Goal: Transaction & Acquisition: Purchase product/service

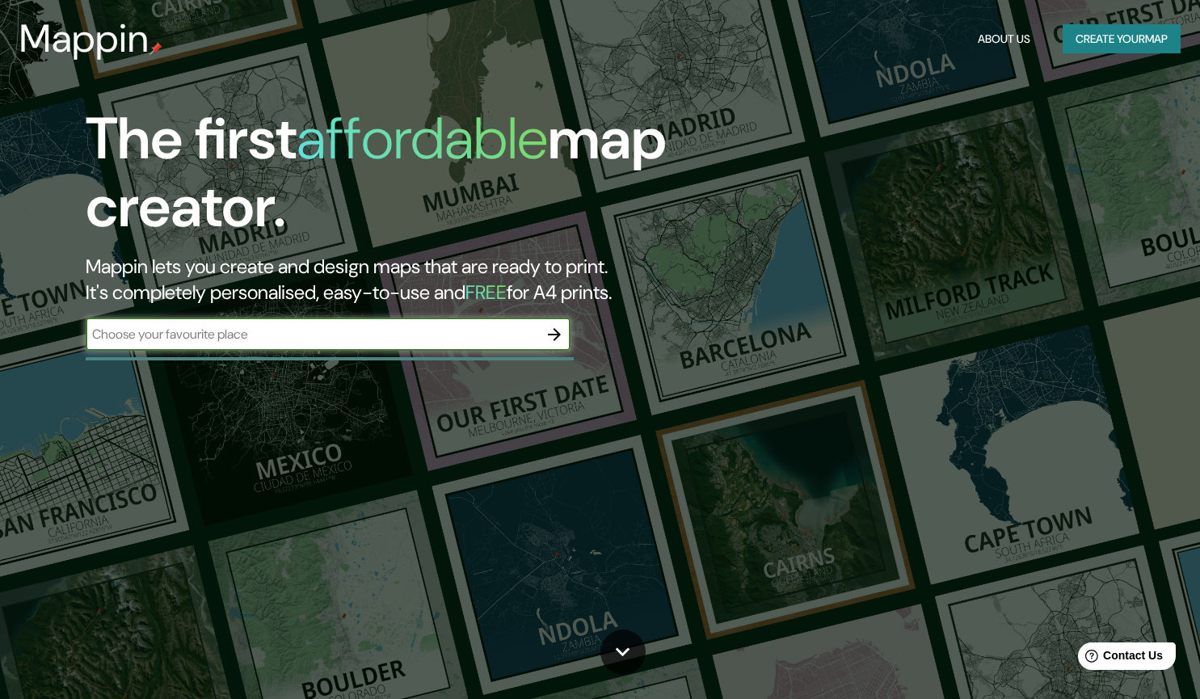
click at [298, 333] on input "text" at bounding box center [312, 334] width 453 height 19
type input "[STREET_ADDRESS][DEMOGRAPHIC_DATA]"
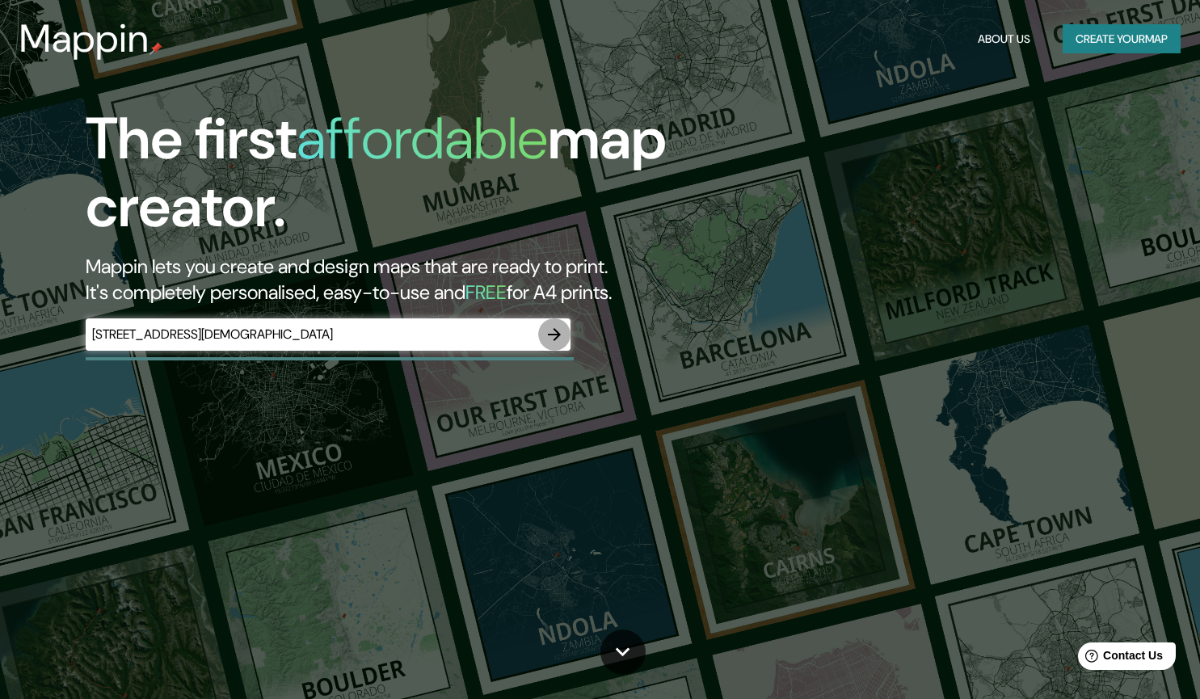
click at [557, 342] on icon "button" at bounding box center [554, 334] width 19 height 19
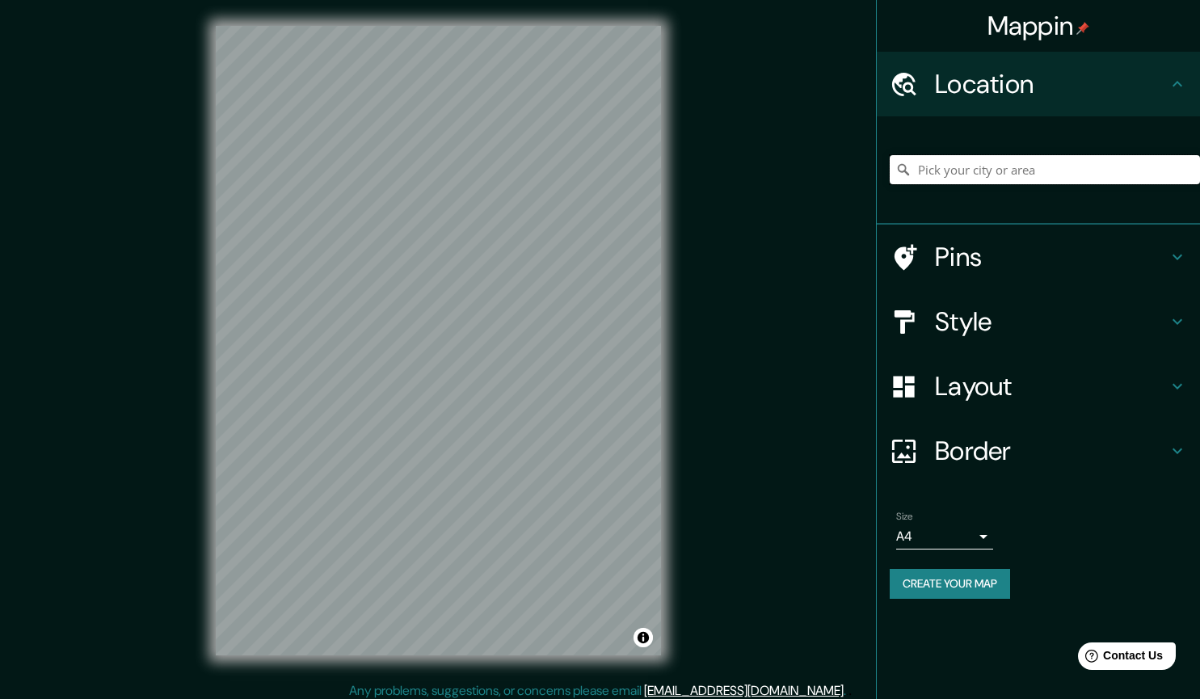
click at [958, 166] on input "Pick your city or area" at bounding box center [1045, 169] width 310 height 29
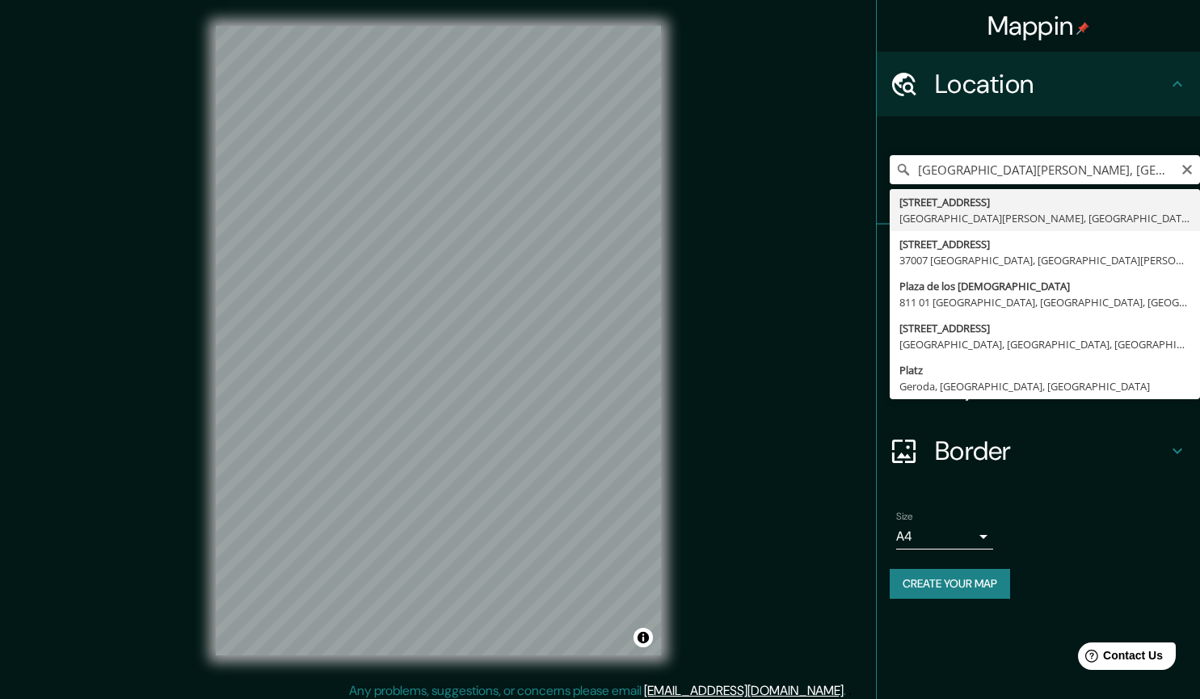
type input "[STREET_ADDRESS][PERSON_NAME]"
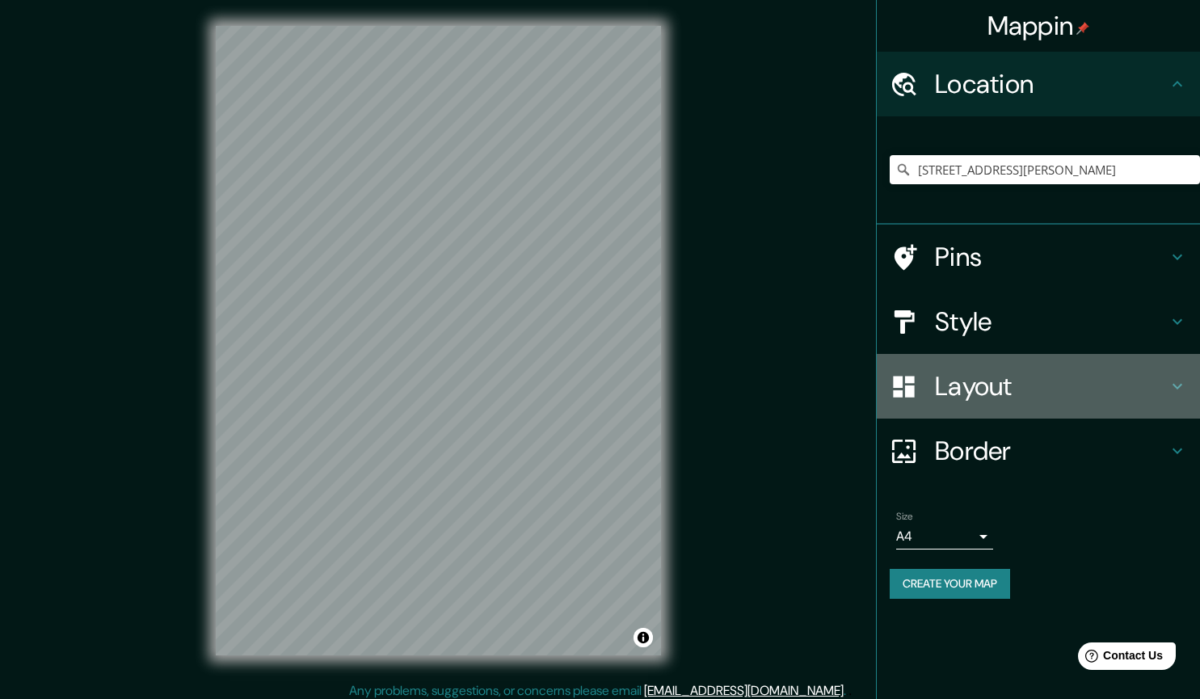
click at [1028, 394] on h4 "Layout" at bounding box center [1051, 386] width 233 height 32
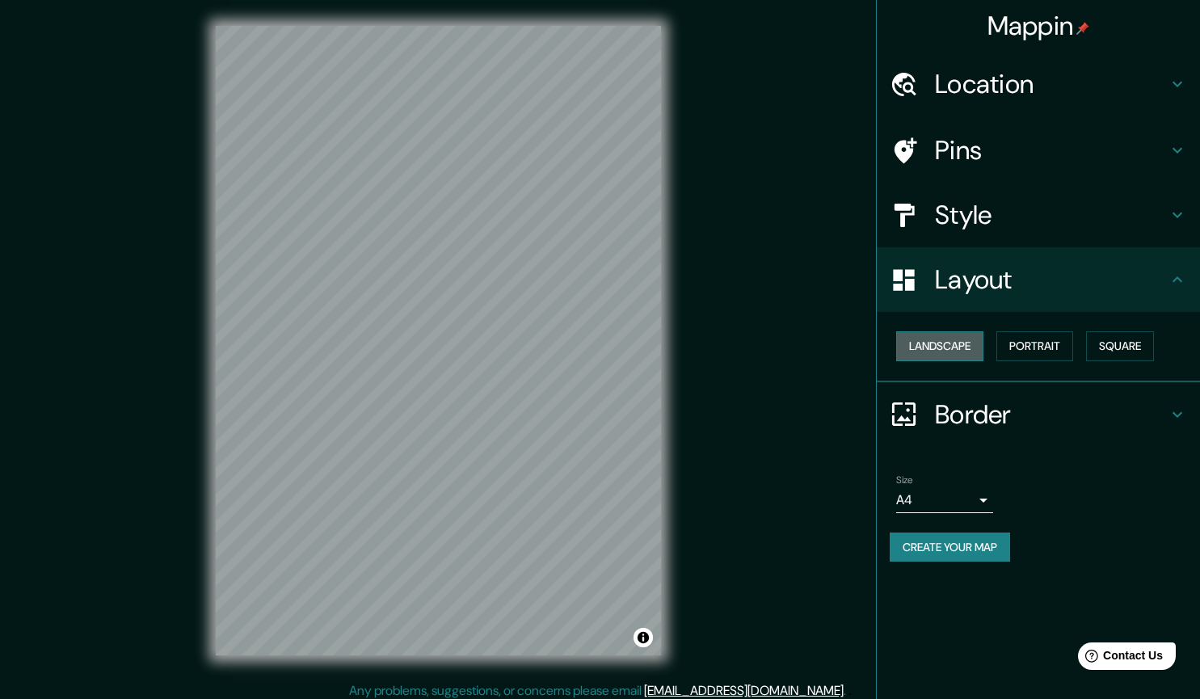
click at [946, 350] on button "Landscape" at bounding box center [939, 346] width 87 height 30
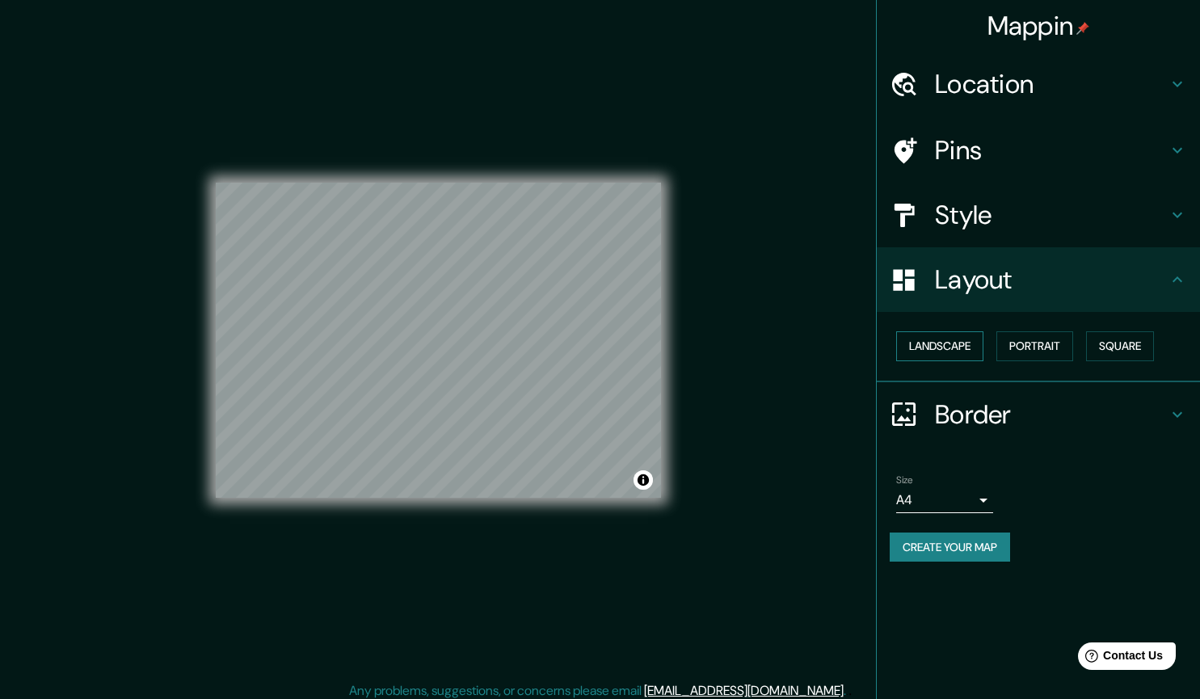
click at [946, 350] on button "Landscape" at bounding box center [939, 346] width 87 height 30
click at [1045, 357] on button "Portrait" at bounding box center [1034, 346] width 77 height 30
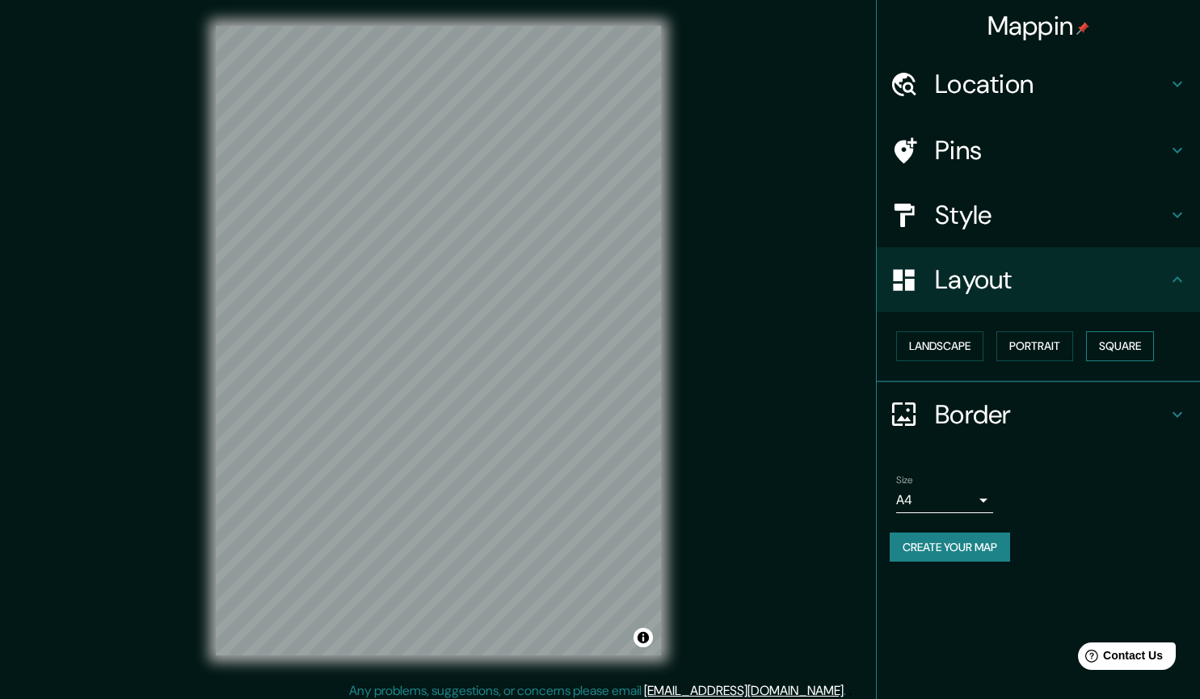
click at [1116, 340] on button "Square" at bounding box center [1120, 346] width 68 height 30
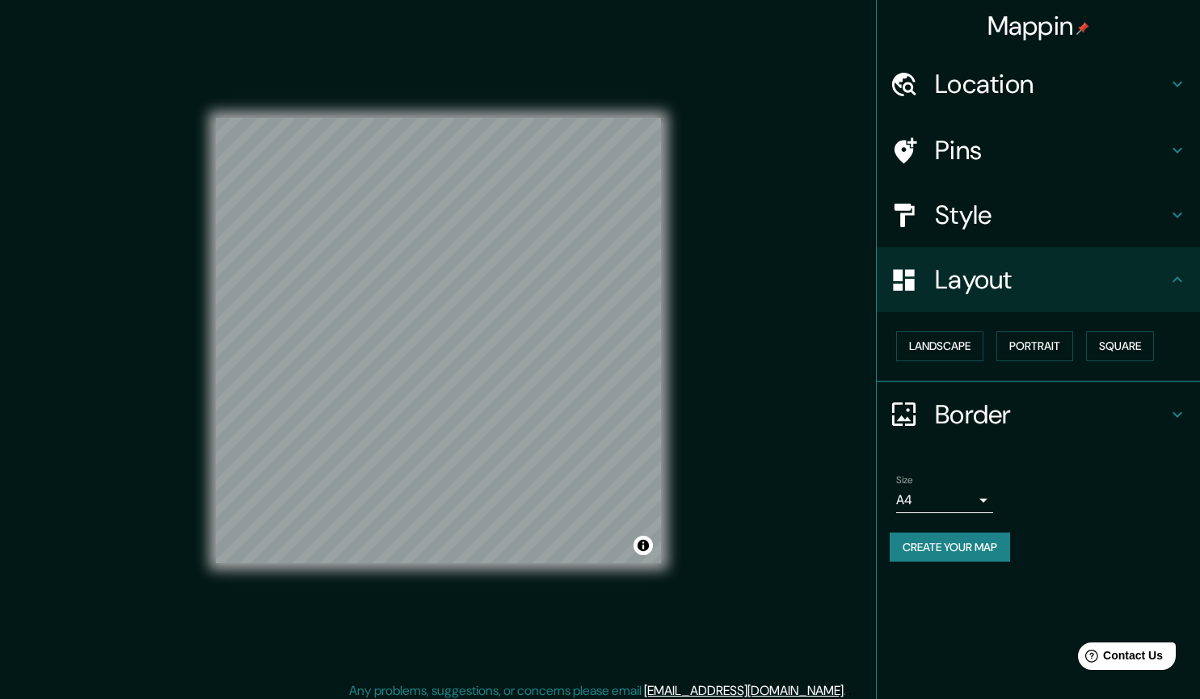
click at [1036, 234] on div "Style" at bounding box center [1038, 215] width 323 height 65
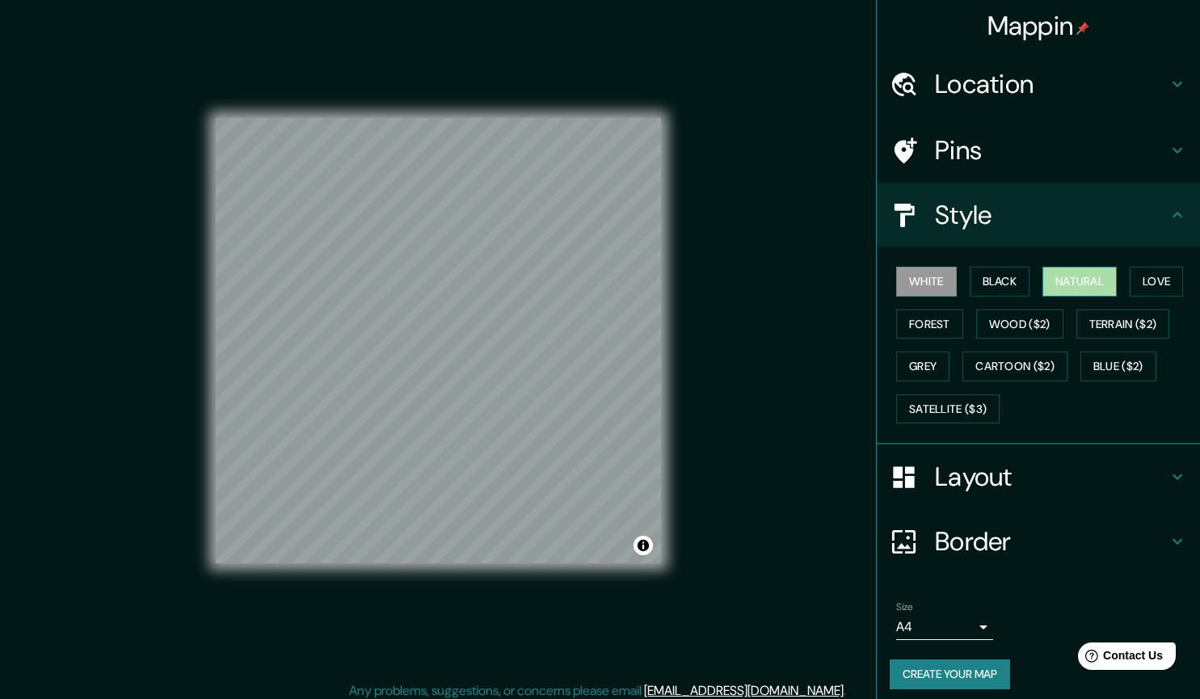
click at [1046, 272] on button "Natural" at bounding box center [1079, 282] width 74 height 30
click at [1132, 272] on button "Love" at bounding box center [1156, 282] width 53 height 30
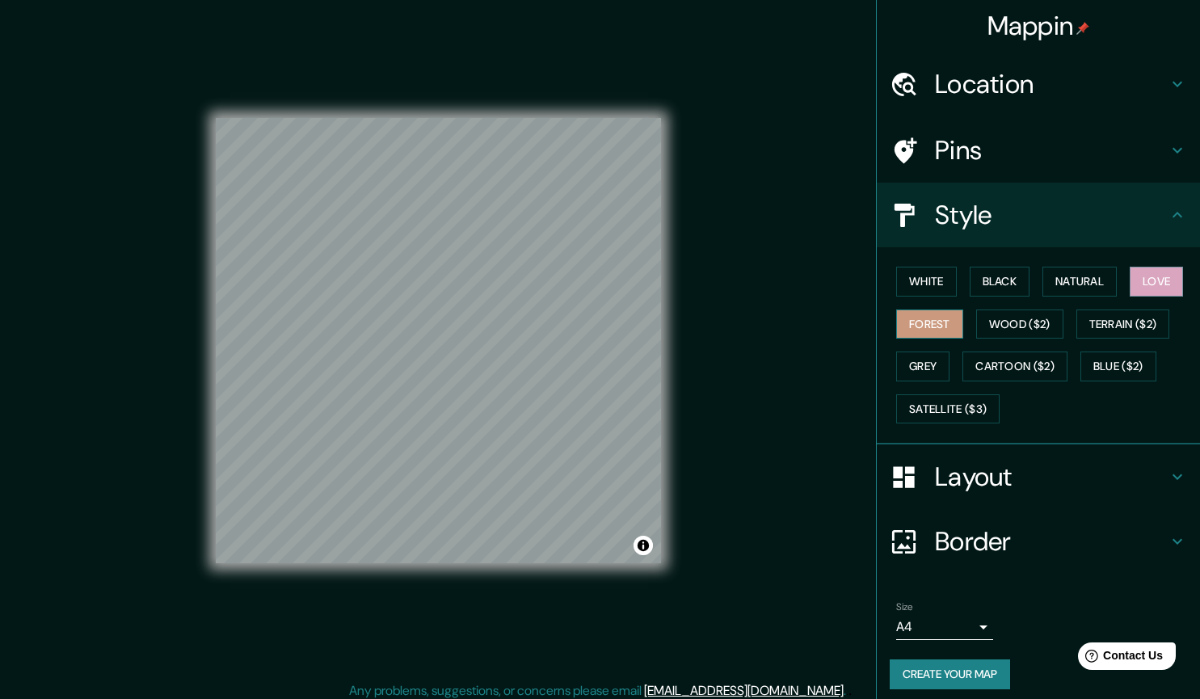
click at [920, 322] on button "Forest" at bounding box center [929, 324] width 67 height 30
click at [1004, 324] on button "Wood ($2)" at bounding box center [1019, 324] width 87 height 30
click at [1014, 80] on h4 "Location" at bounding box center [1051, 84] width 233 height 32
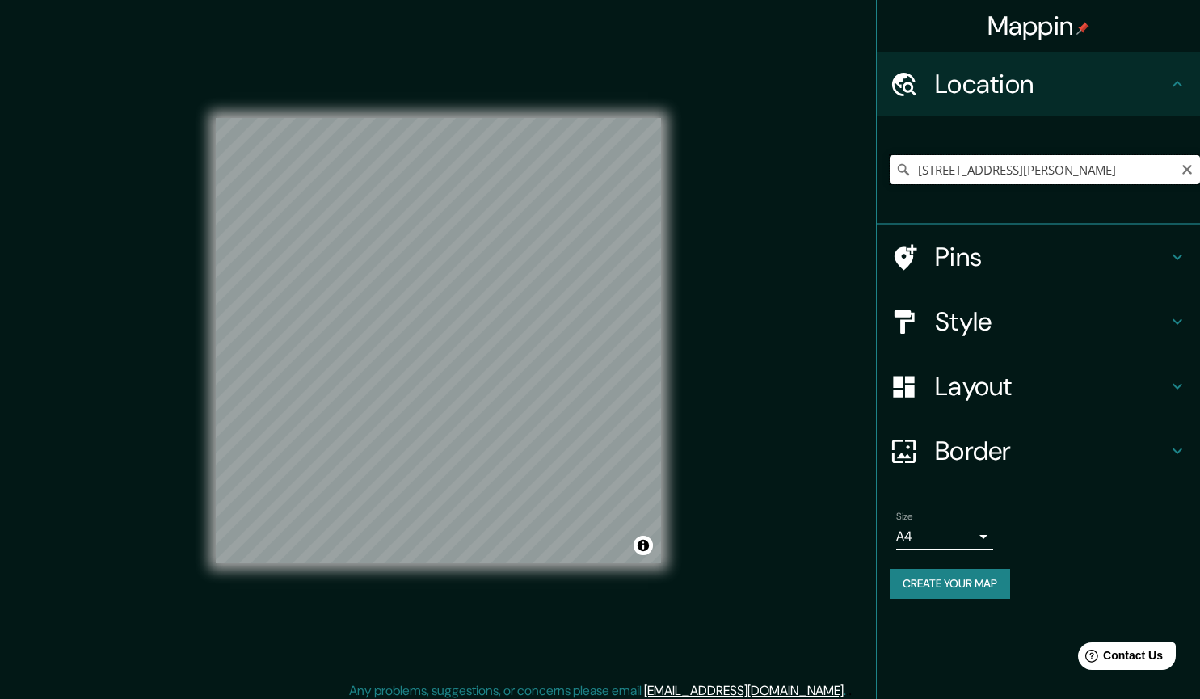
click at [982, 174] on input "[STREET_ADDRESS][PERSON_NAME]" at bounding box center [1045, 169] width 310 height 29
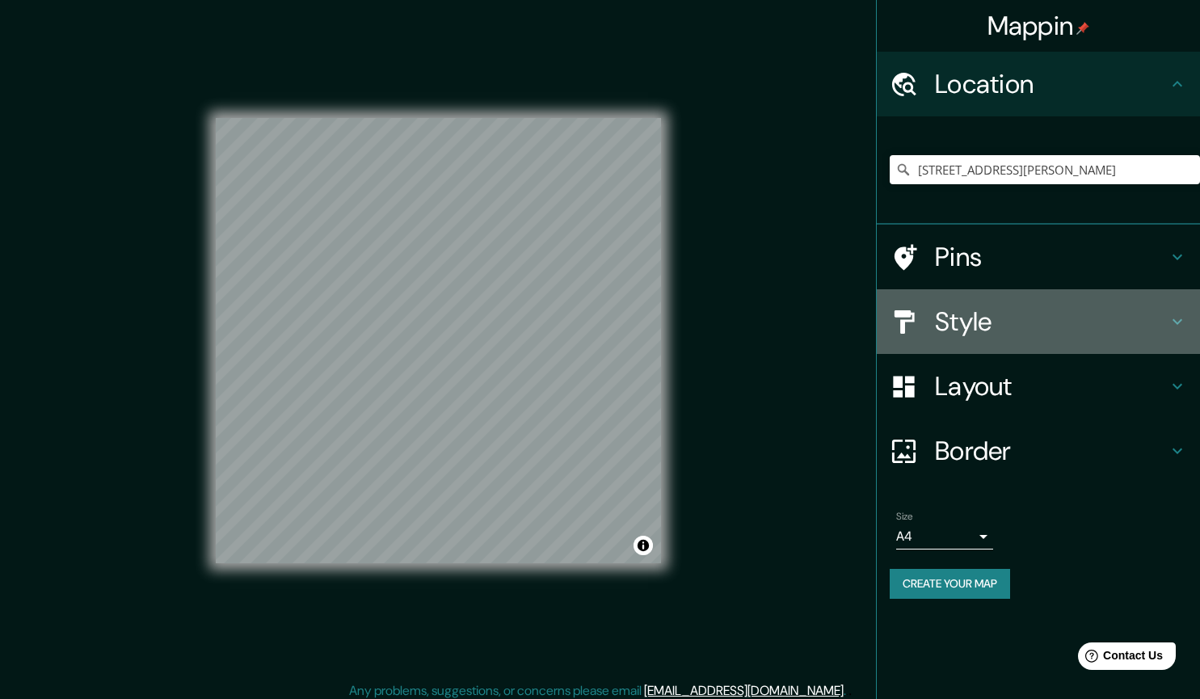
click at [966, 320] on h4 "Style" at bounding box center [1051, 321] width 233 height 32
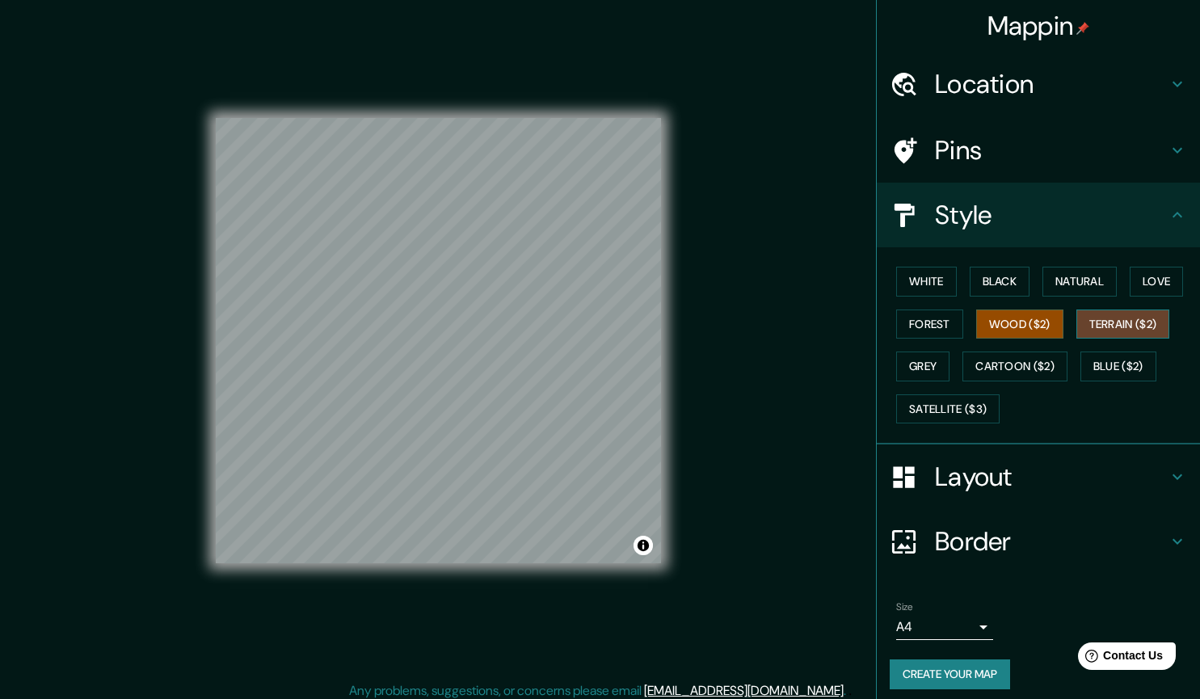
click at [1116, 315] on button "Terrain ($2)" at bounding box center [1123, 324] width 94 height 30
click at [917, 327] on button "Forest" at bounding box center [929, 324] width 67 height 30
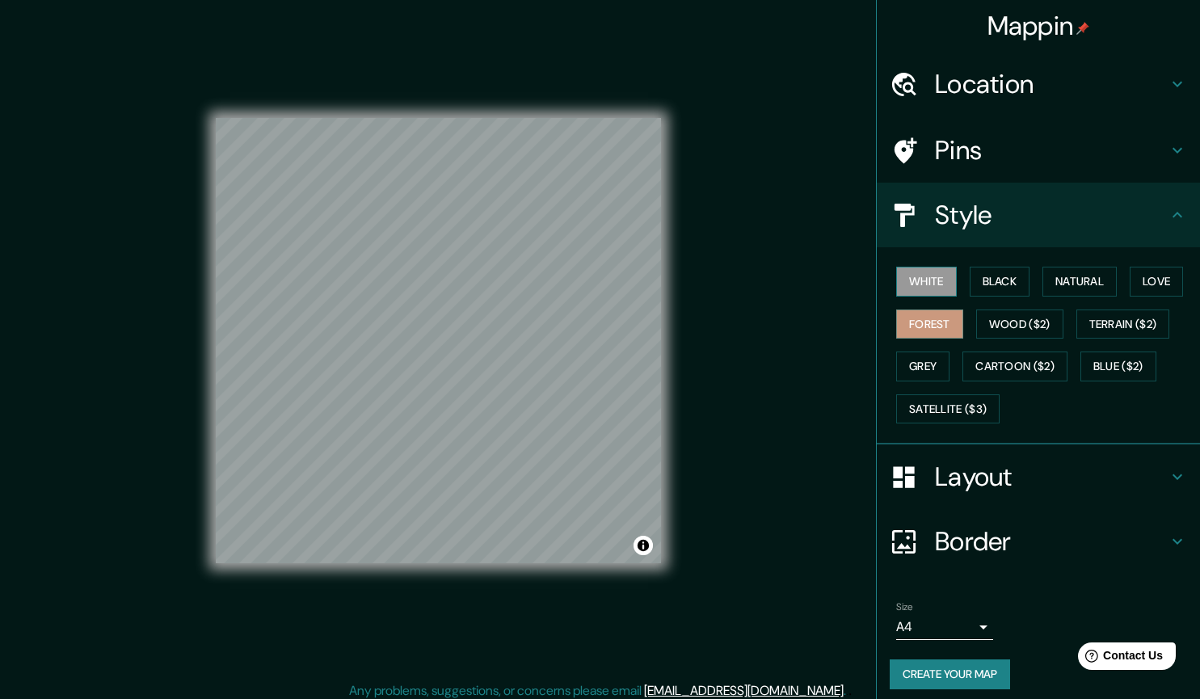
click at [899, 292] on button "White" at bounding box center [926, 282] width 61 height 30
click at [1029, 95] on h4 "Location" at bounding box center [1051, 84] width 233 height 32
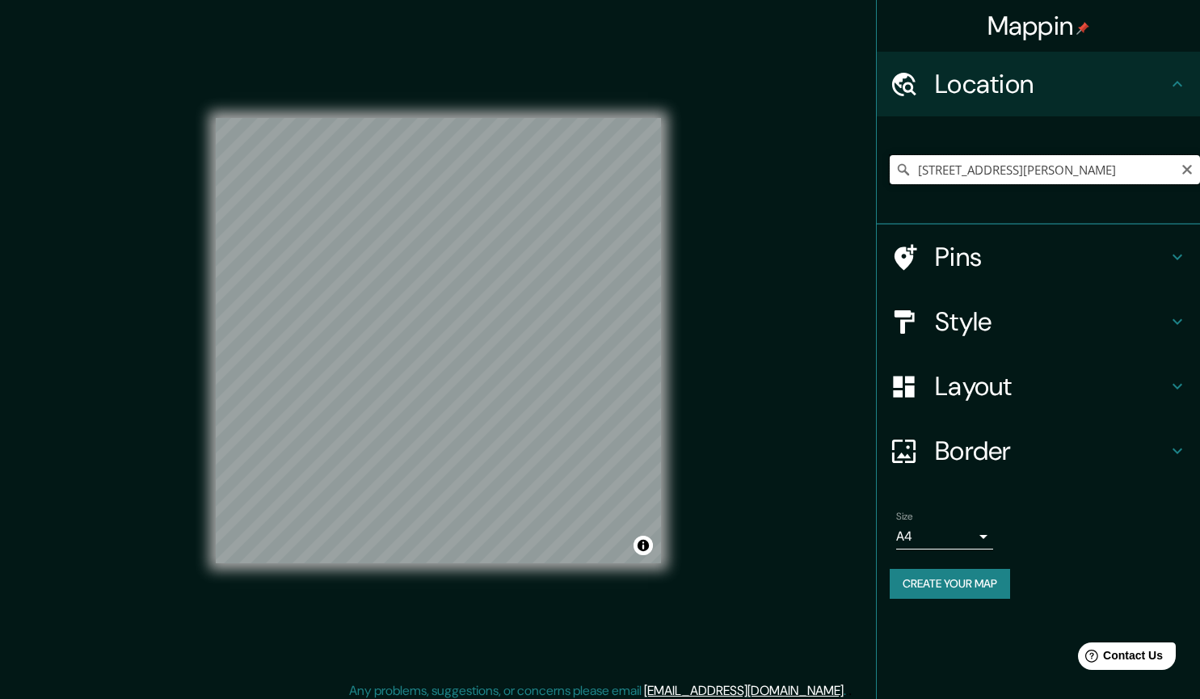
click at [945, 167] on input "[STREET_ADDRESS][PERSON_NAME]" at bounding box center [1045, 169] width 310 height 29
click at [1179, 171] on input "[STREET_ADDRESS][PERSON_NAME]" at bounding box center [1045, 169] width 310 height 29
click at [1174, 168] on input "[STREET_ADDRESS][PERSON_NAME]" at bounding box center [1045, 169] width 310 height 29
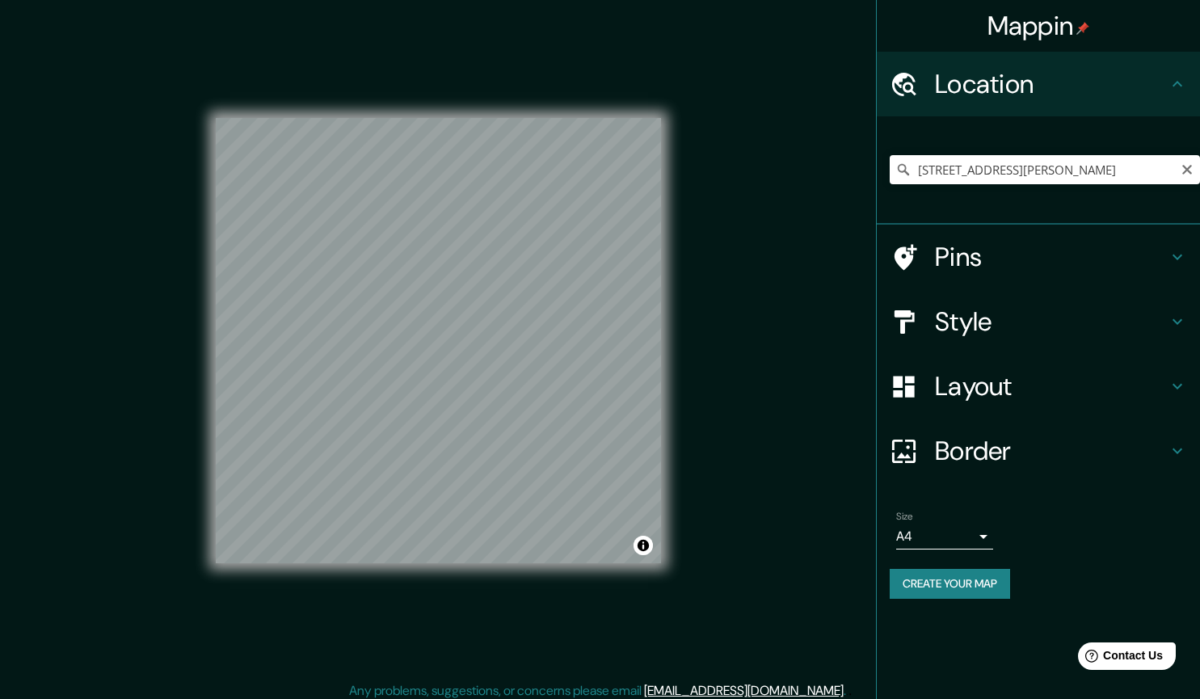
click at [903, 170] on icon at bounding box center [903, 170] width 16 height 16
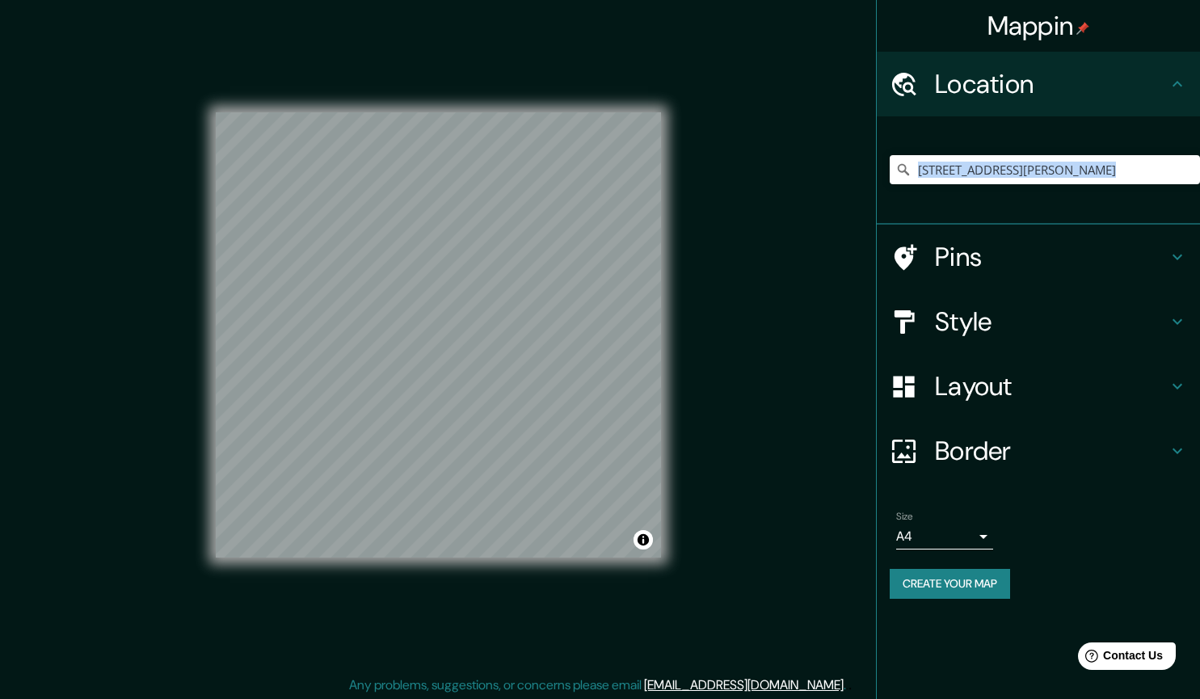
scroll to position [7, 0]
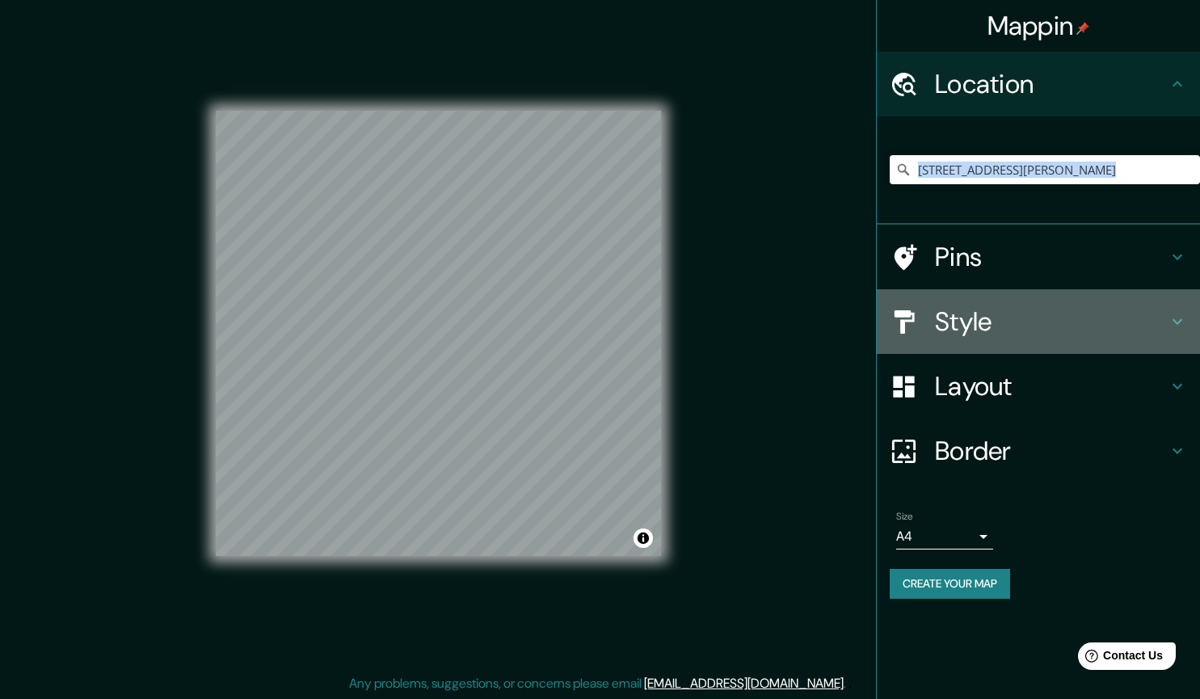
click at [1058, 313] on h4 "Style" at bounding box center [1051, 321] width 233 height 32
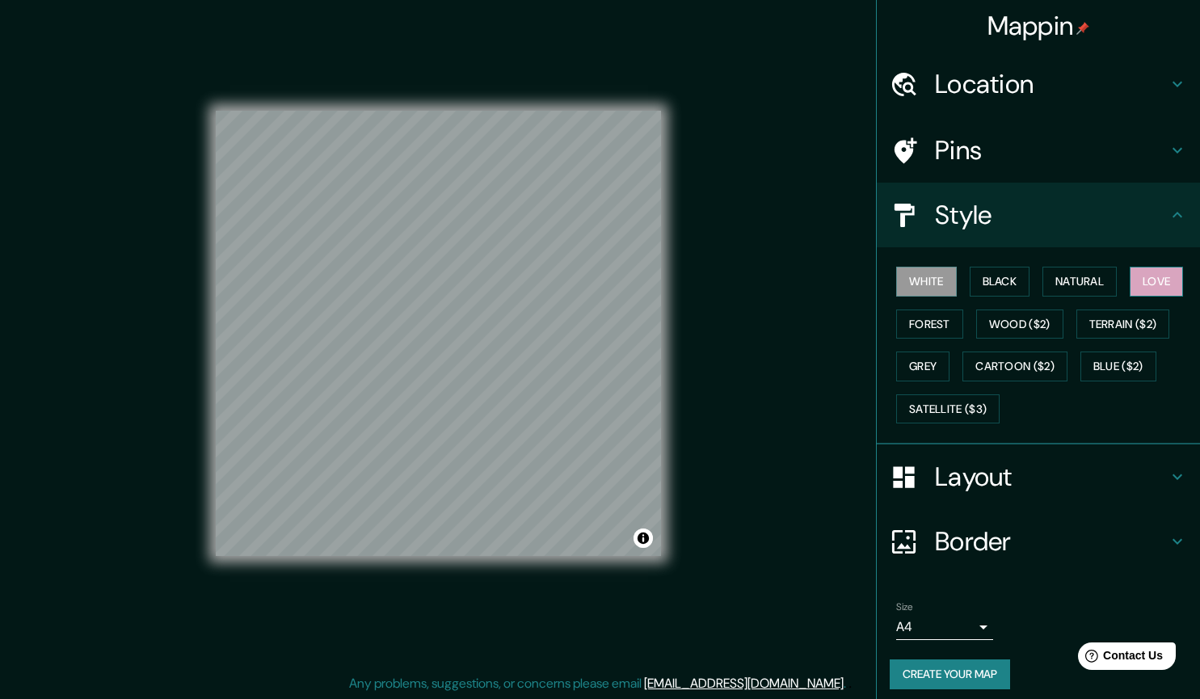
click at [1138, 278] on button "Love" at bounding box center [1156, 282] width 53 height 30
click at [896, 321] on button "Forest" at bounding box center [929, 324] width 67 height 30
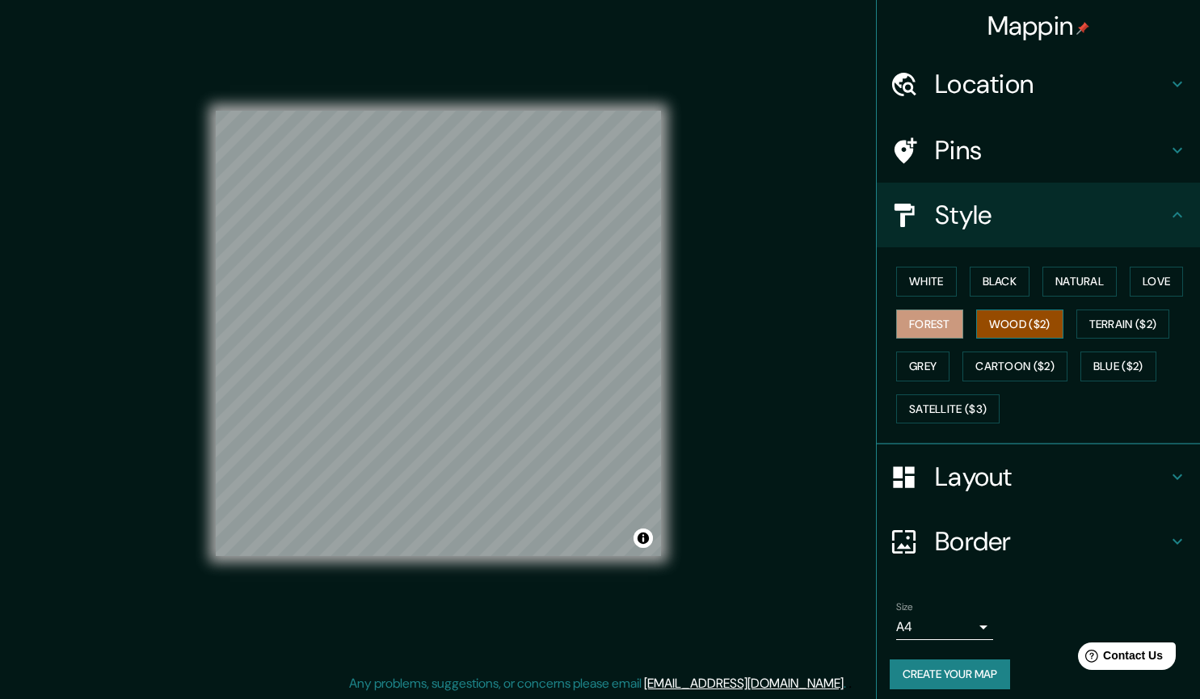
click at [978, 318] on button "Wood ($2)" at bounding box center [1019, 324] width 87 height 30
click at [1082, 311] on button "Terrain ($2)" at bounding box center [1123, 324] width 94 height 30
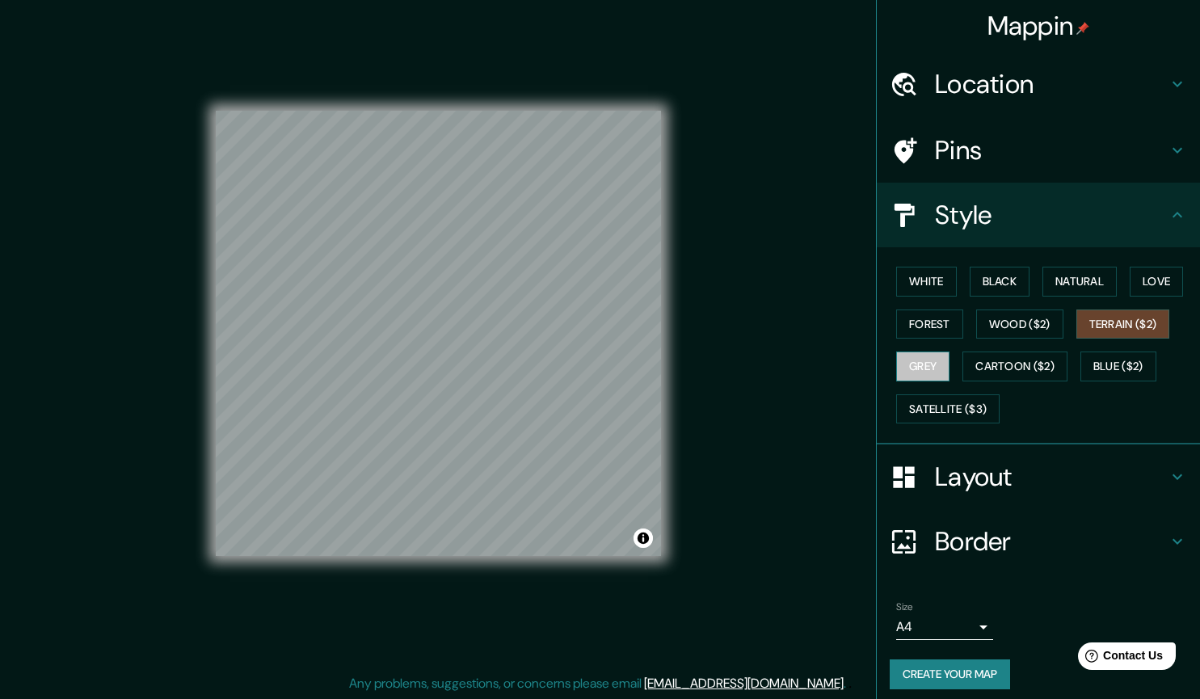
click at [896, 361] on button "Grey" at bounding box center [922, 367] width 53 height 30
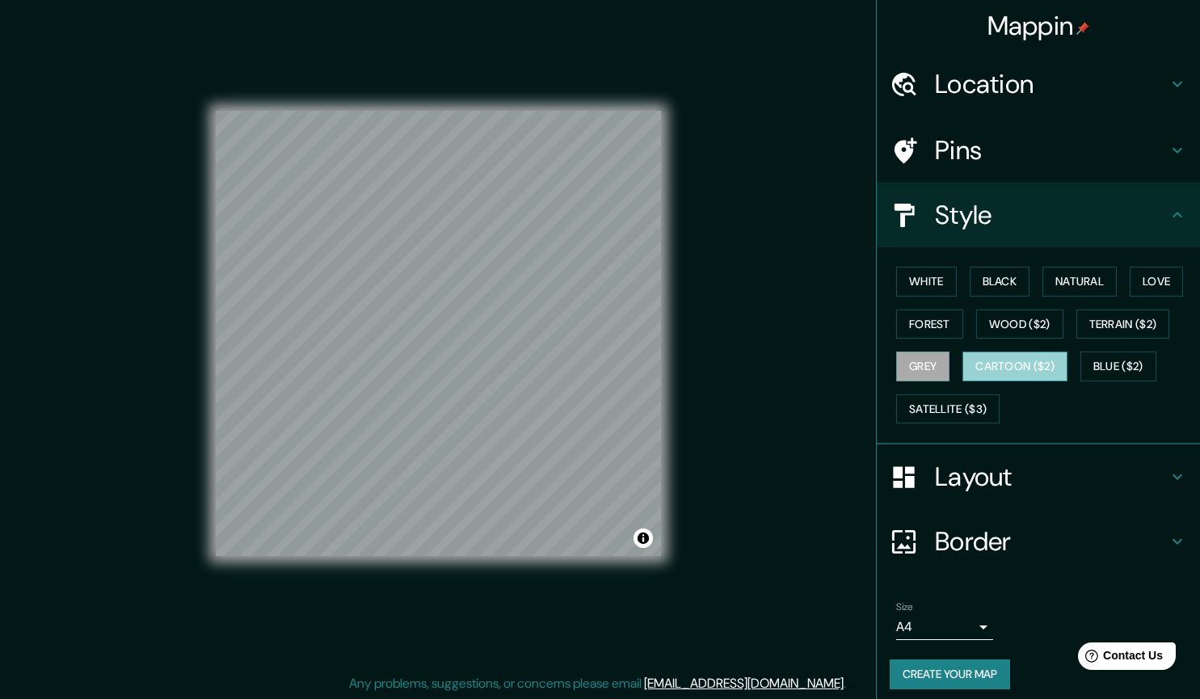
click at [997, 376] on button "Cartoon ($2)" at bounding box center [1014, 367] width 105 height 30
click at [1118, 374] on button "Blue ($2)" at bounding box center [1118, 367] width 76 height 30
click at [994, 359] on button "Cartoon ($2)" at bounding box center [1014, 367] width 105 height 30
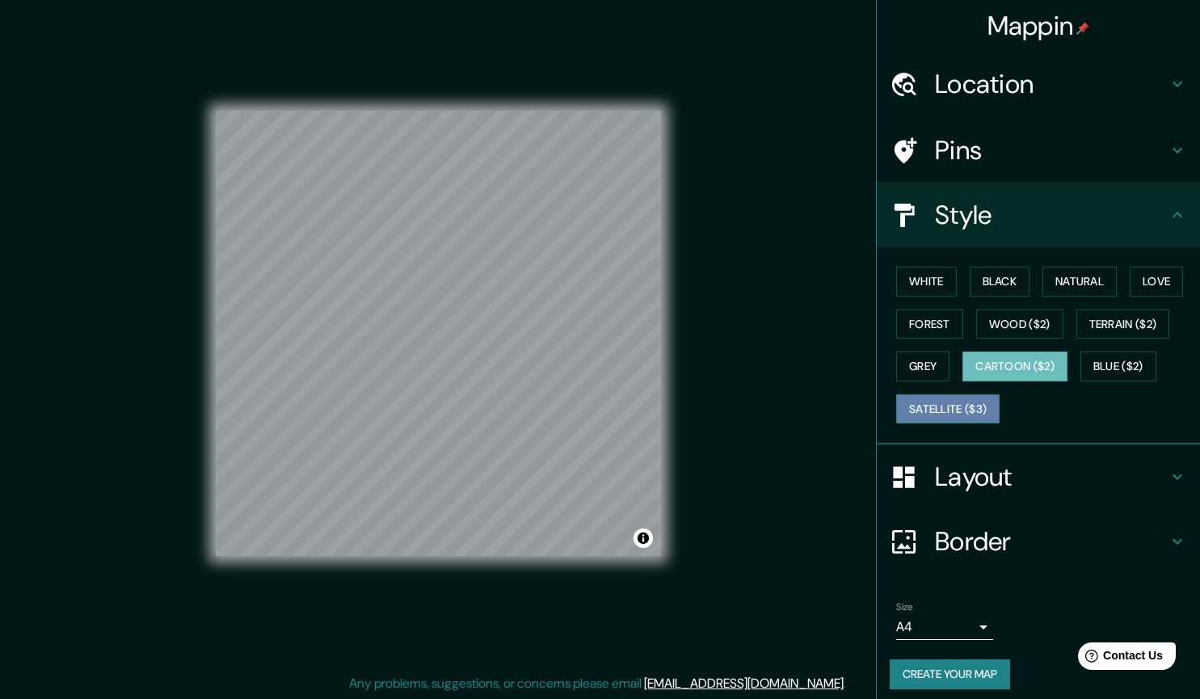
click at [908, 406] on button "Satellite ($3)" at bounding box center [947, 409] width 103 height 30
click at [1000, 482] on h4 "Layout" at bounding box center [1051, 477] width 233 height 32
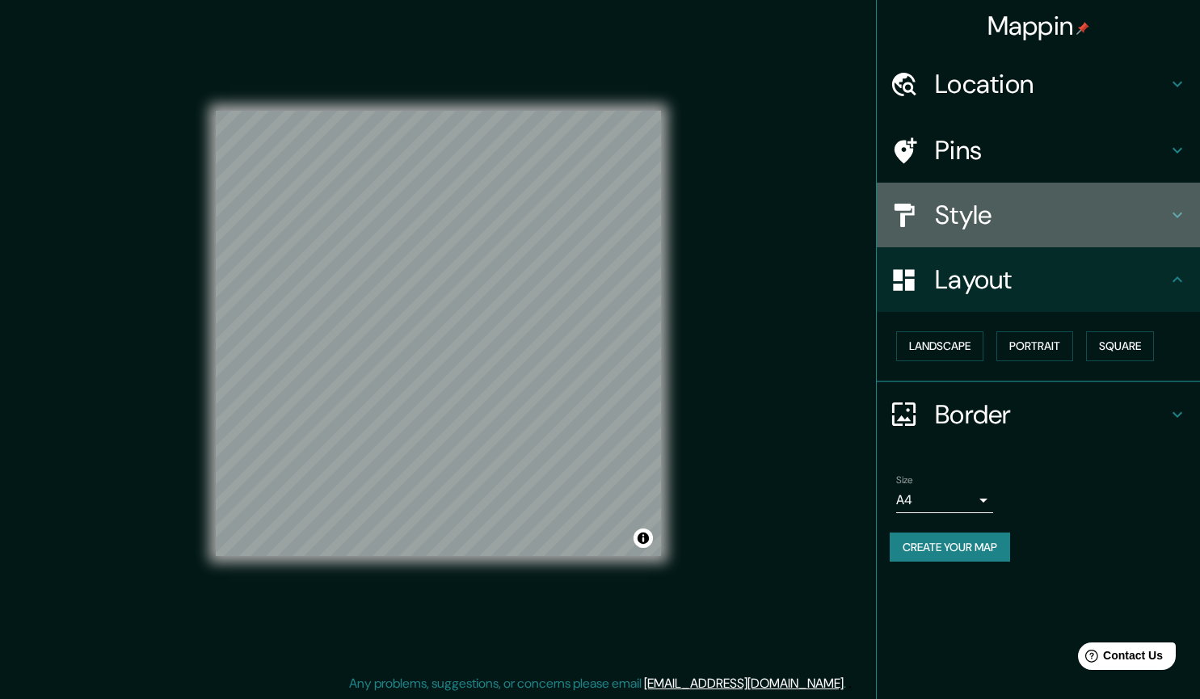
click at [951, 211] on h4 "Style" at bounding box center [1051, 215] width 233 height 32
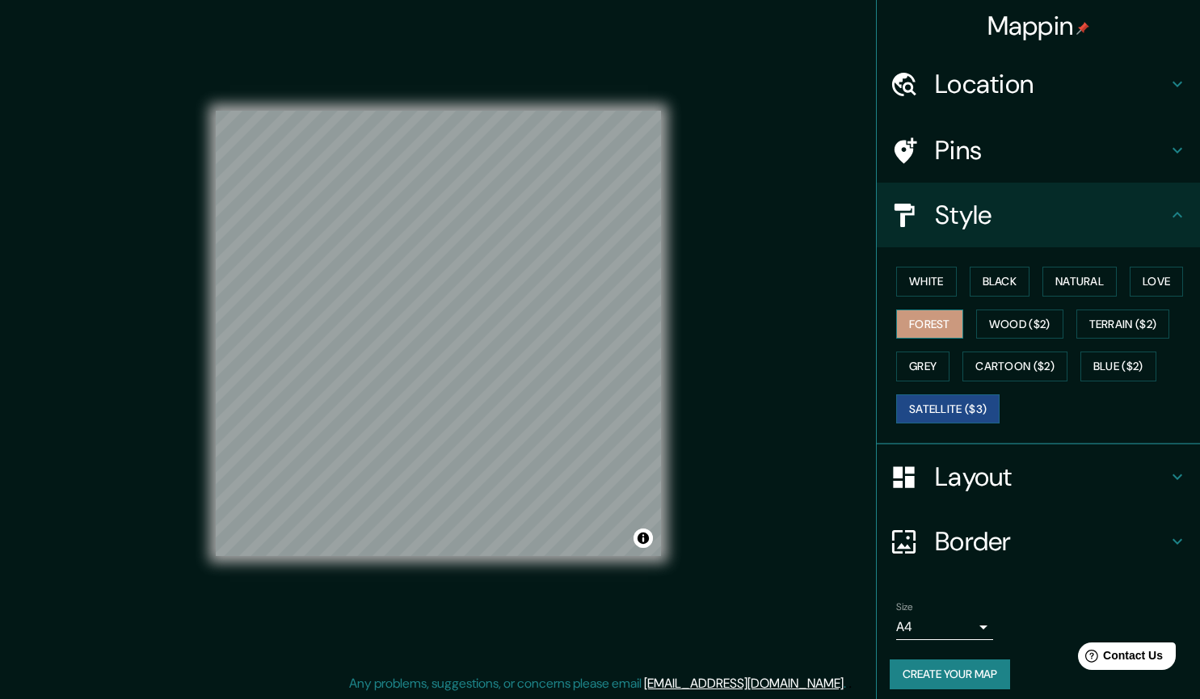
click at [929, 322] on button "Forest" at bounding box center [929, 324] width 67 height 30
click at [988, 471] on h4 "Layout" at bounding box center [1051, 477] width 233 height 32
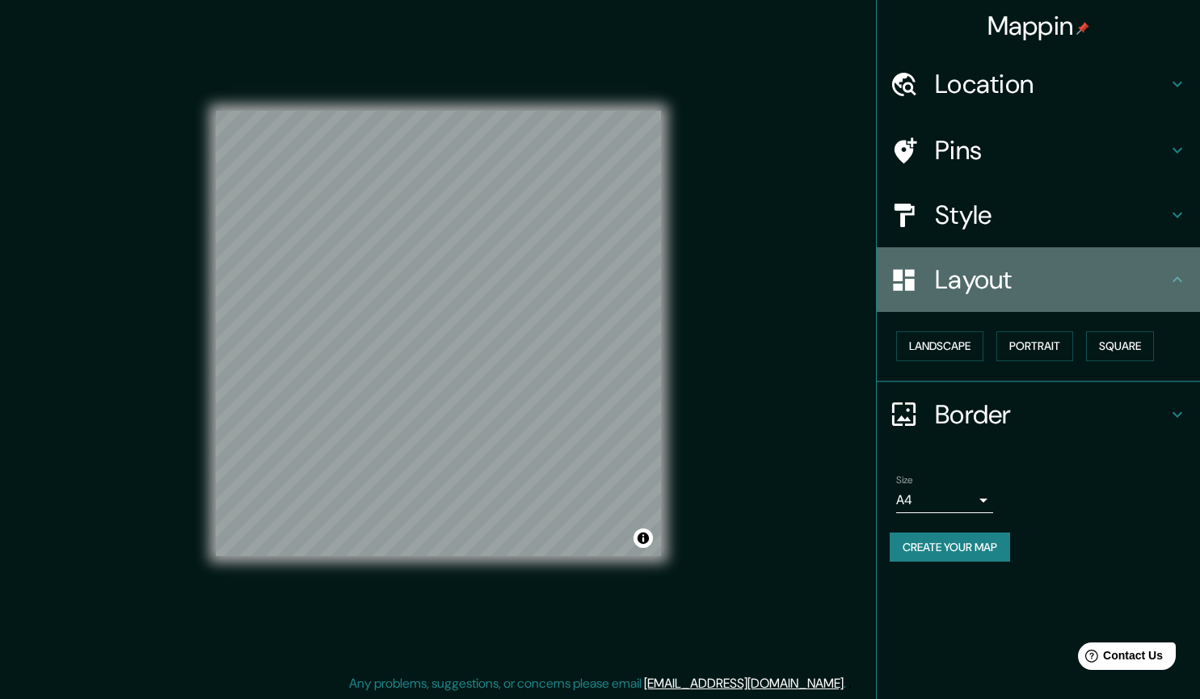
click at [1182, 284] on icon at bounding box center [1177, 279] width 19 height 19
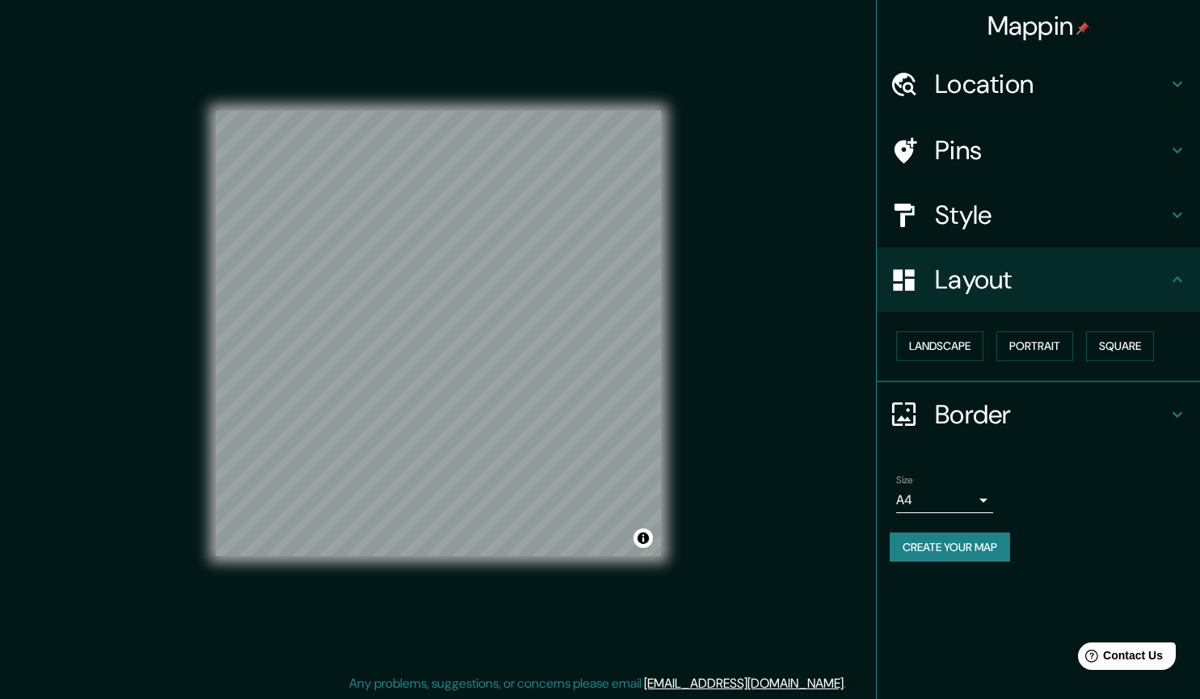
click at [989, 402] on h4 "Border" at bounding box center [1051, 414] width 233 height 32
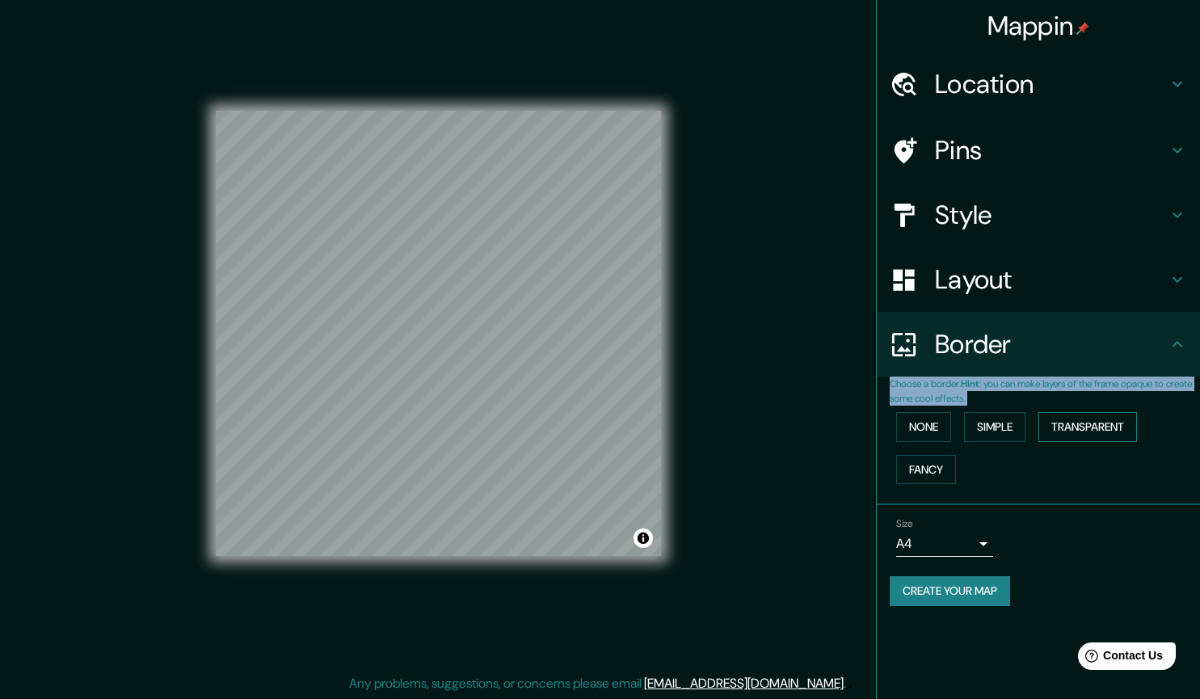
click at [1071, 435] on button "Transparent" at bounding box center [1087, 427] width 99 height 30
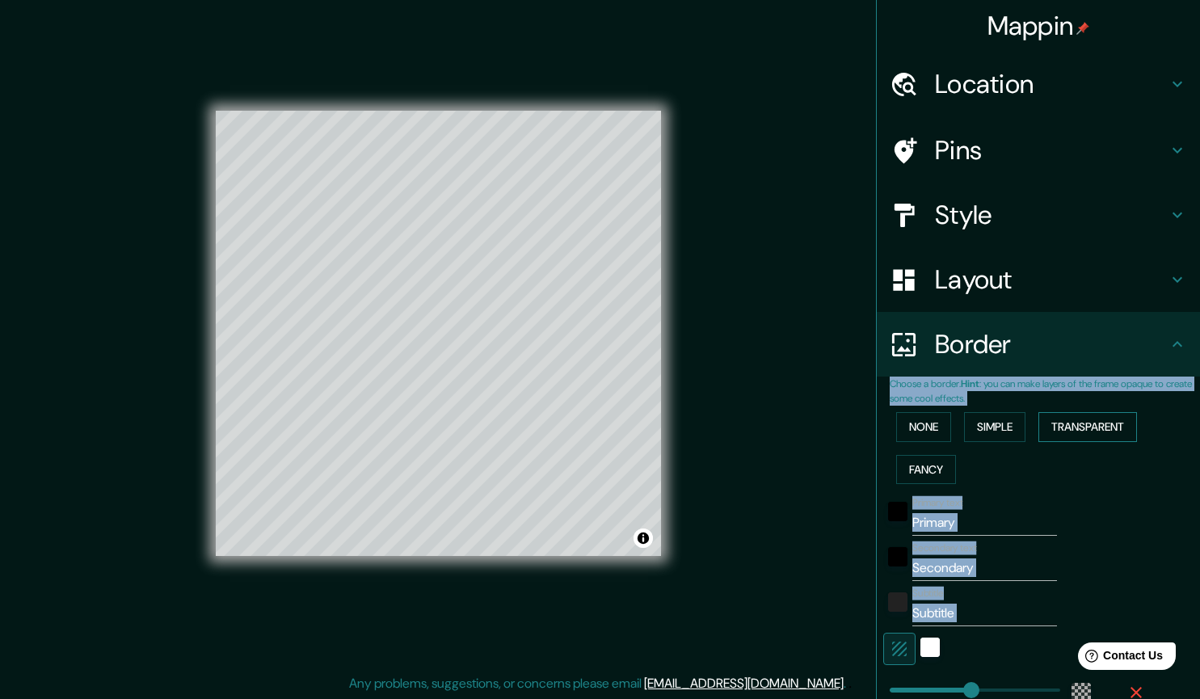
click at [1073, 432] on button "Transparent" at bounding box center [1087, 427] width 99 height 30
type input "264"
type input "44"
click at [992, 410] on div "None Simple Transparent Fancy" at bounding box center [1045, 448] width 310 height 85
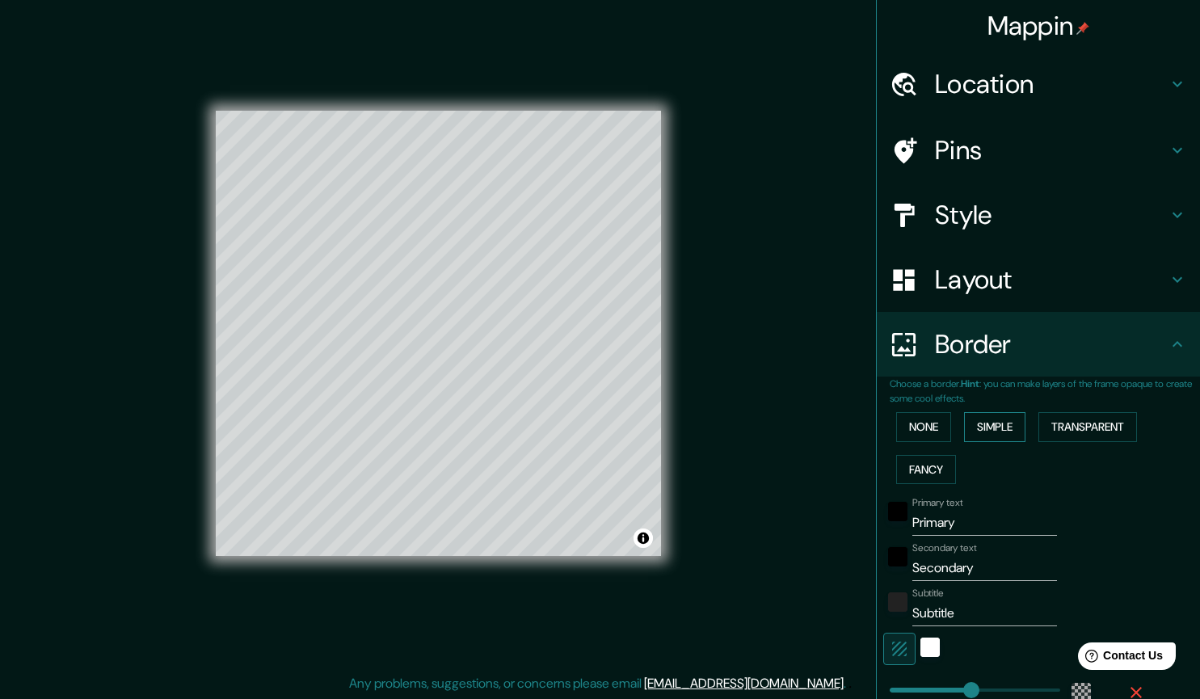
click at [986, 420] on button "Simple" at bounding box center [994, 427] width 61 height 30
click at [924, 431] on button "None" at bounding box center [923, 427] width 55 height 30
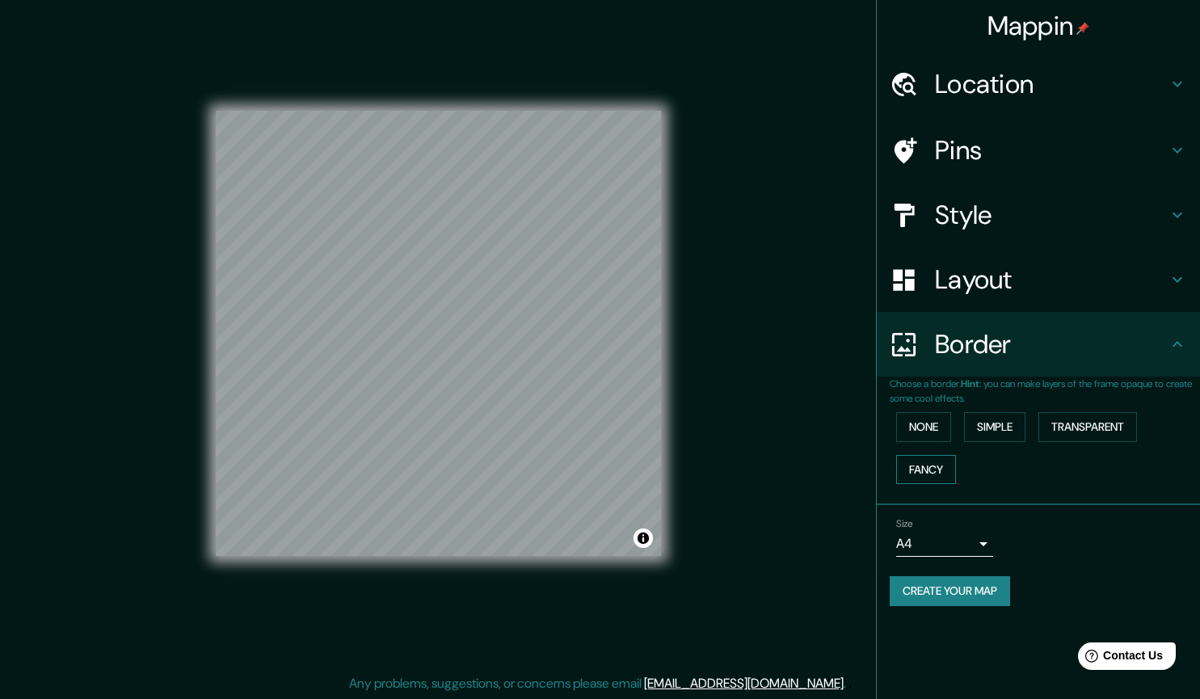
click at [928, 457] on button "Fancy" at bounding box center [926, 470] width 60 height 30
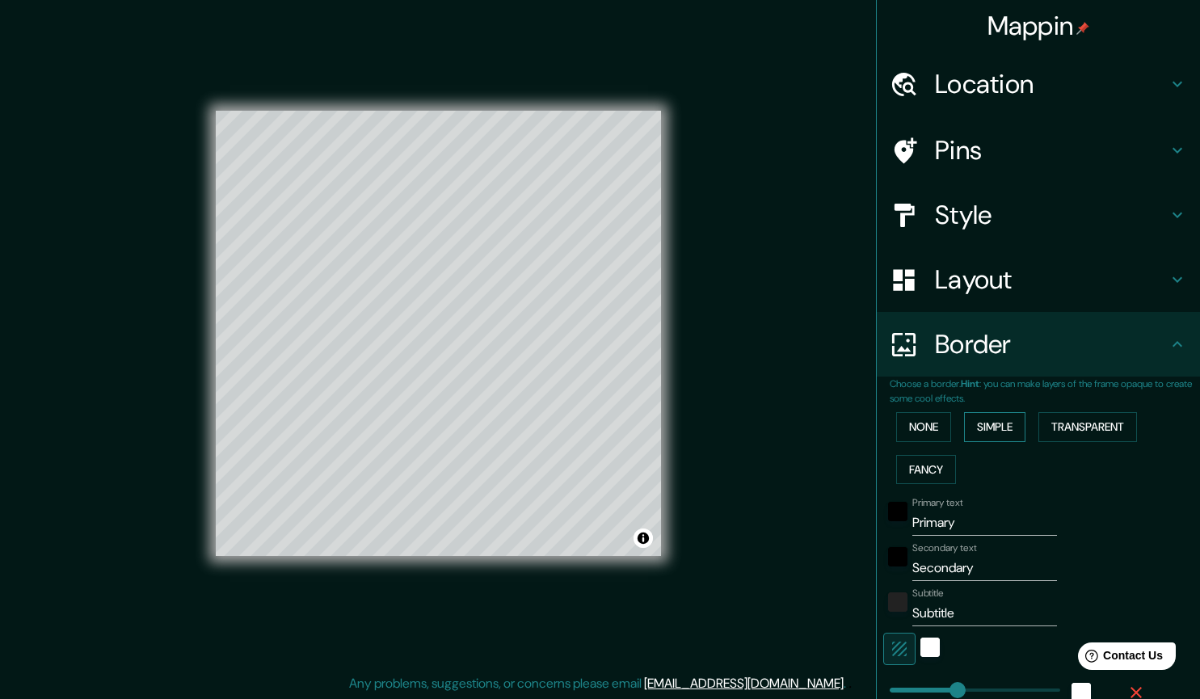
click at [1006, 425] on button "Simple" at bounding box center [994, 427] width 61 height 30
click at [1088, 423] on button "Transparent" at bounding box center [1087, 427] width 99 height 30
click at [924, 419] on button "None" at bounding box center [923, 427] width 55 height 30
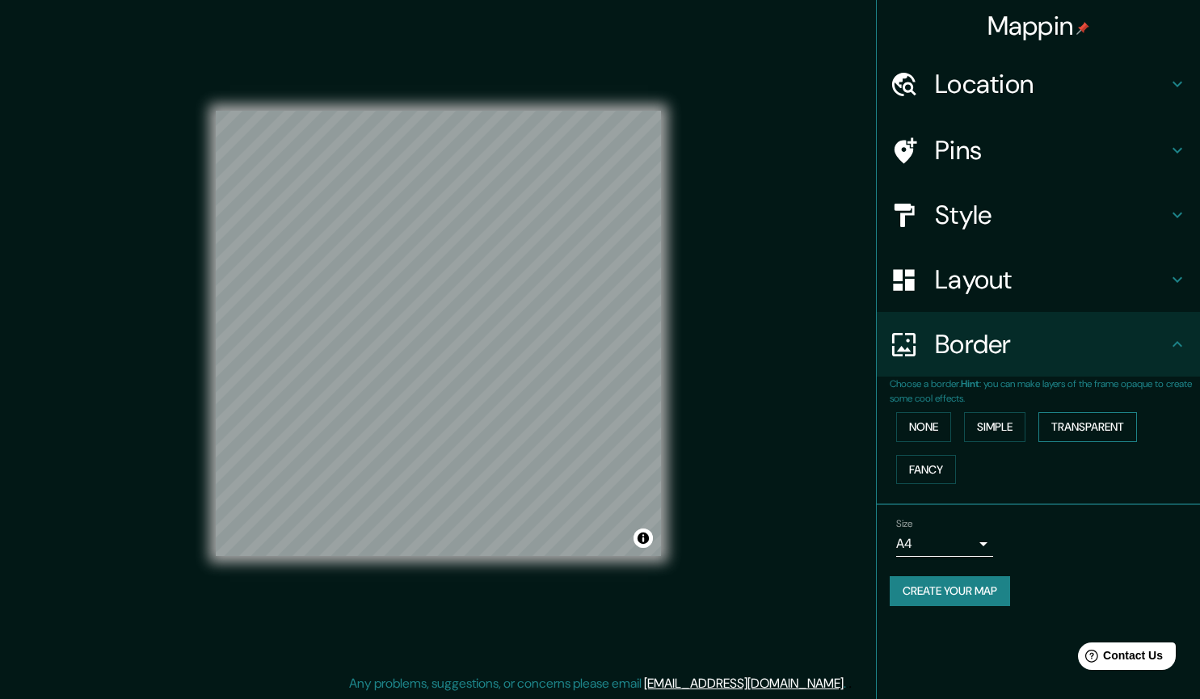
click at [1122, 431] on button "Transparent" at bounding box center [1087, 427] width 99 height 30
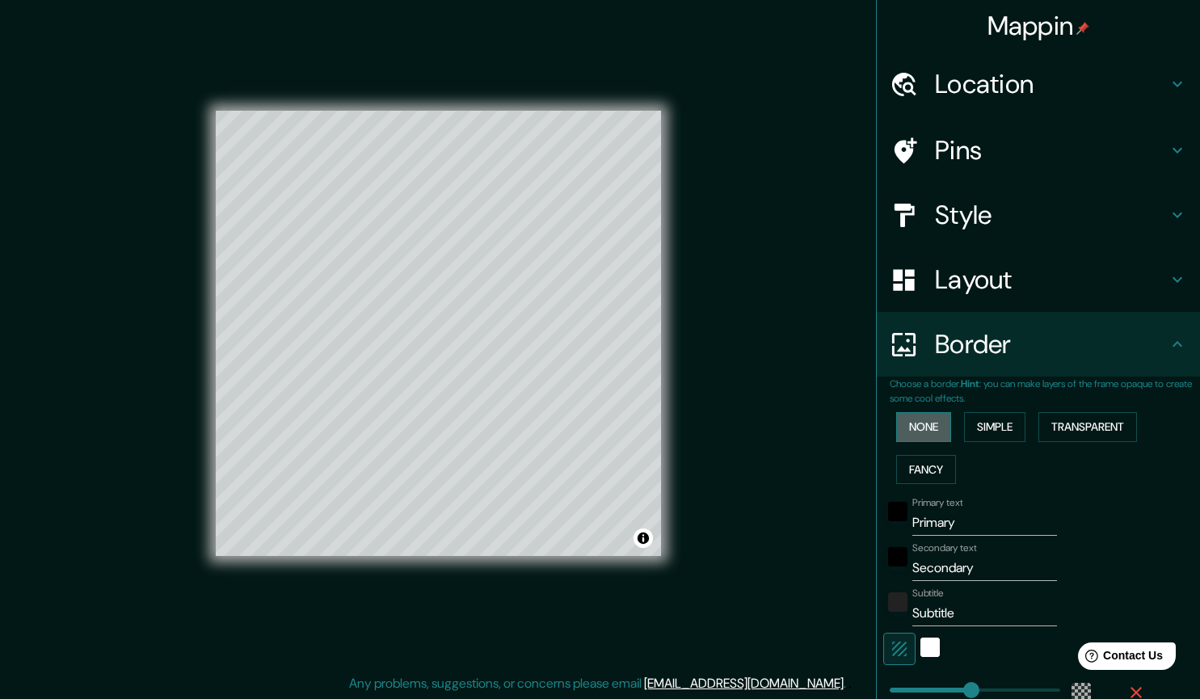
click at [901, 429] on button "None" at bounding box center [923, 427] width 55 height 30
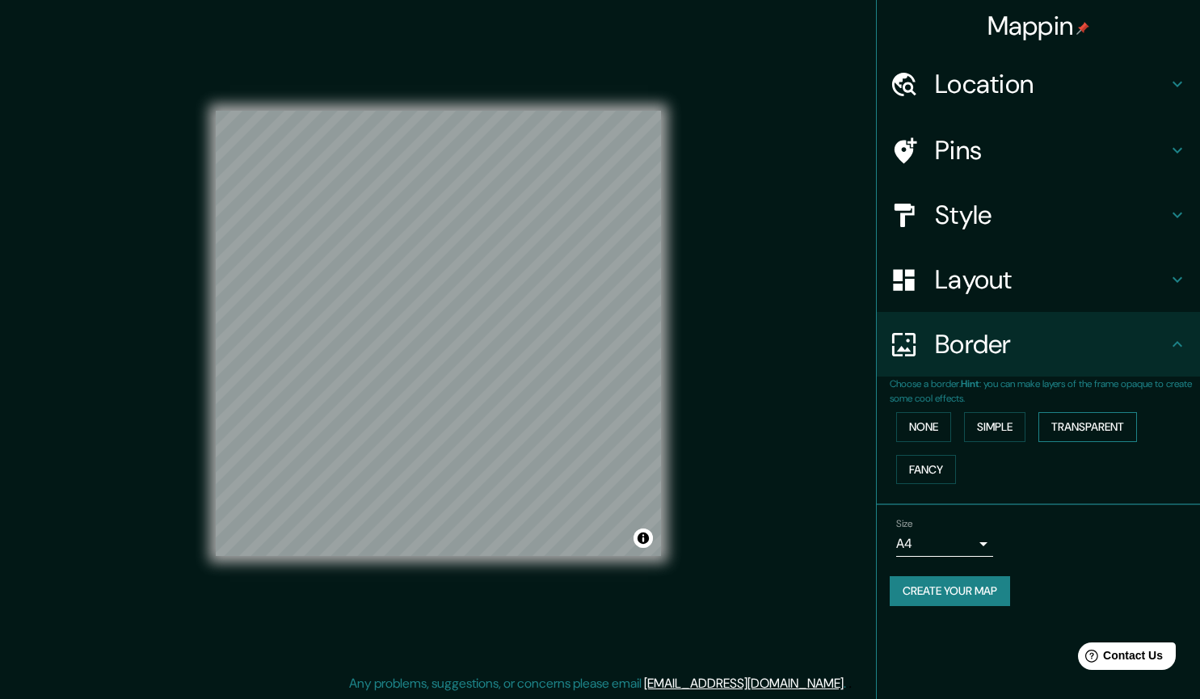
click at [1084, 415] on button "Transparent" at bounding box center [1087, 427] width 99 height 30
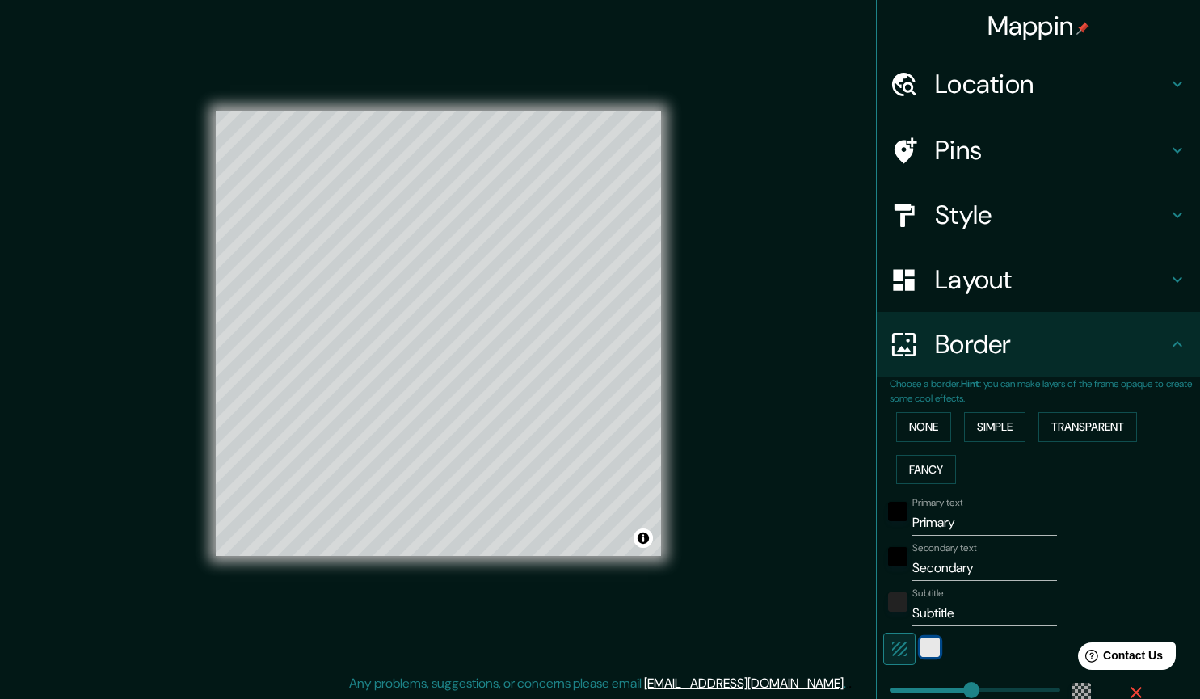
click at [920, 645] on div "white" at bounding box center [929, 647] width 19 height 19
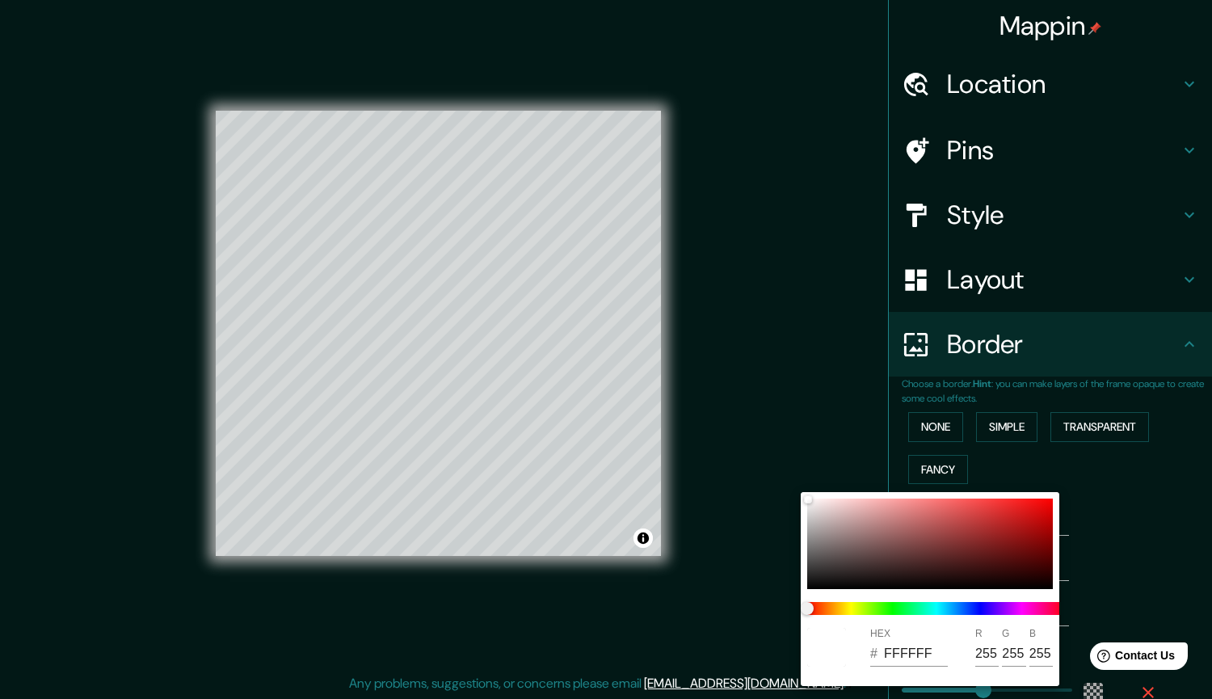
click at [1129, 547] on div at bounding box center [606, 349] width 1212 height 699
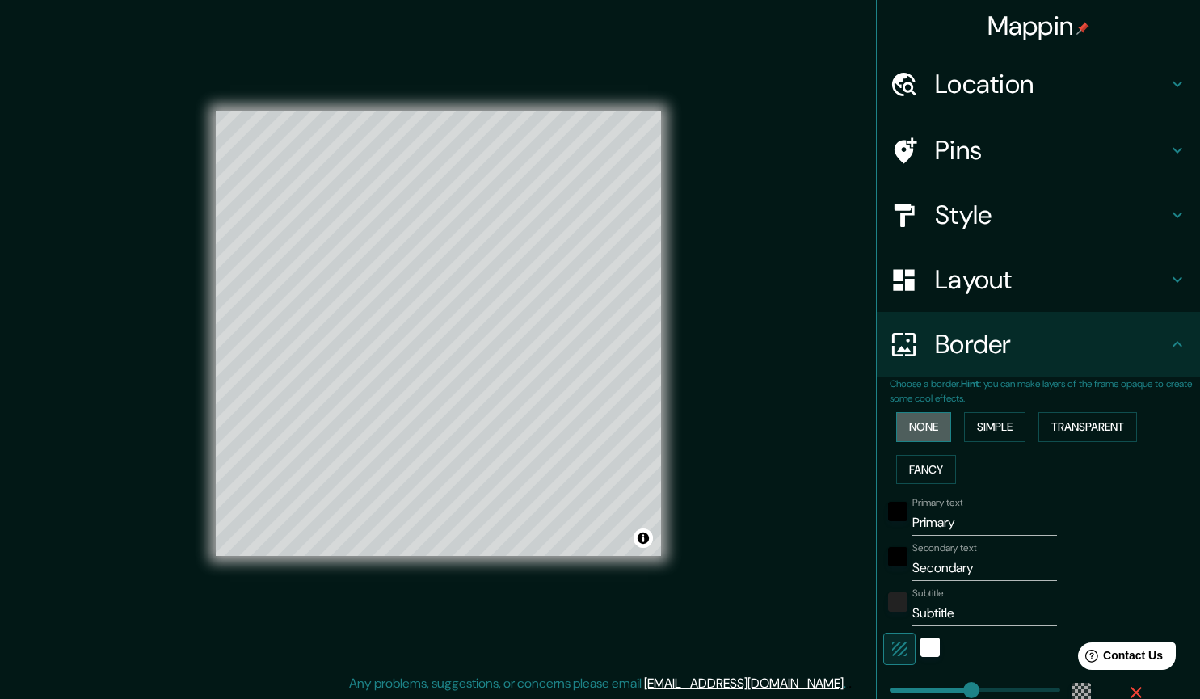
click at [907, 425] on button "None" at bounding box center [923, 427] width 55 height 30
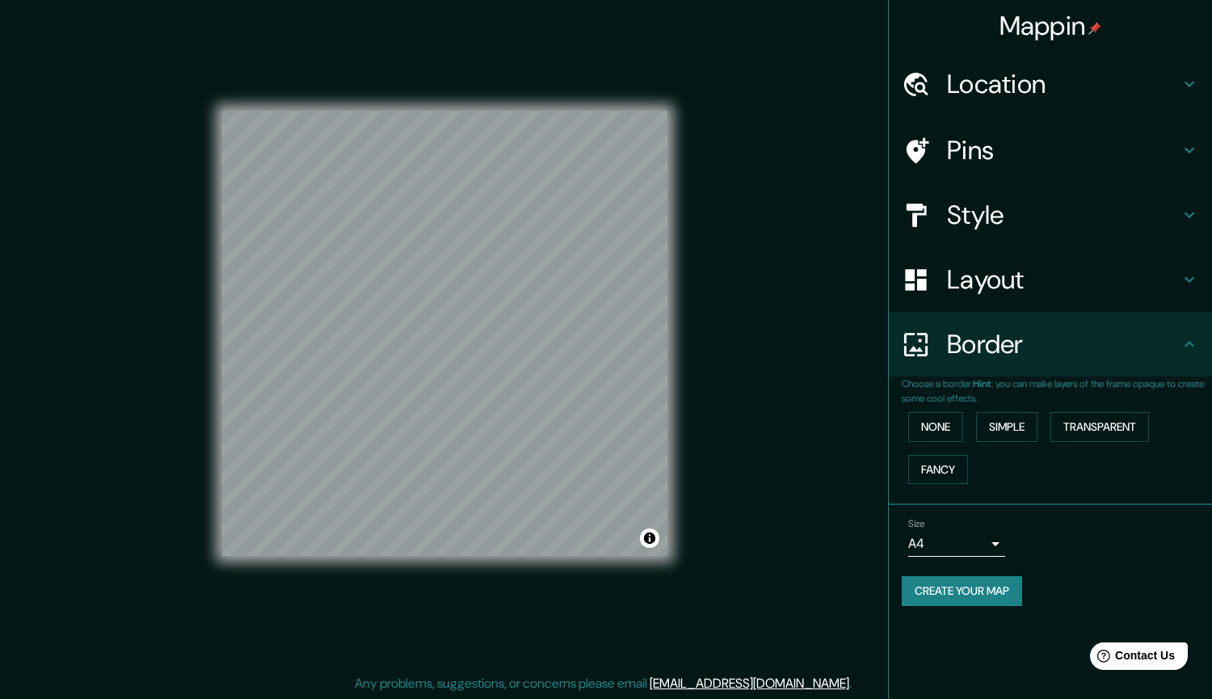
click at [956, 548] on body "Mappin Location [STREET_ADDRESS][PERSON_NAME] Pins Style Layout Border Choose a…" at bounding box center [606, 342] width 1212 height 699
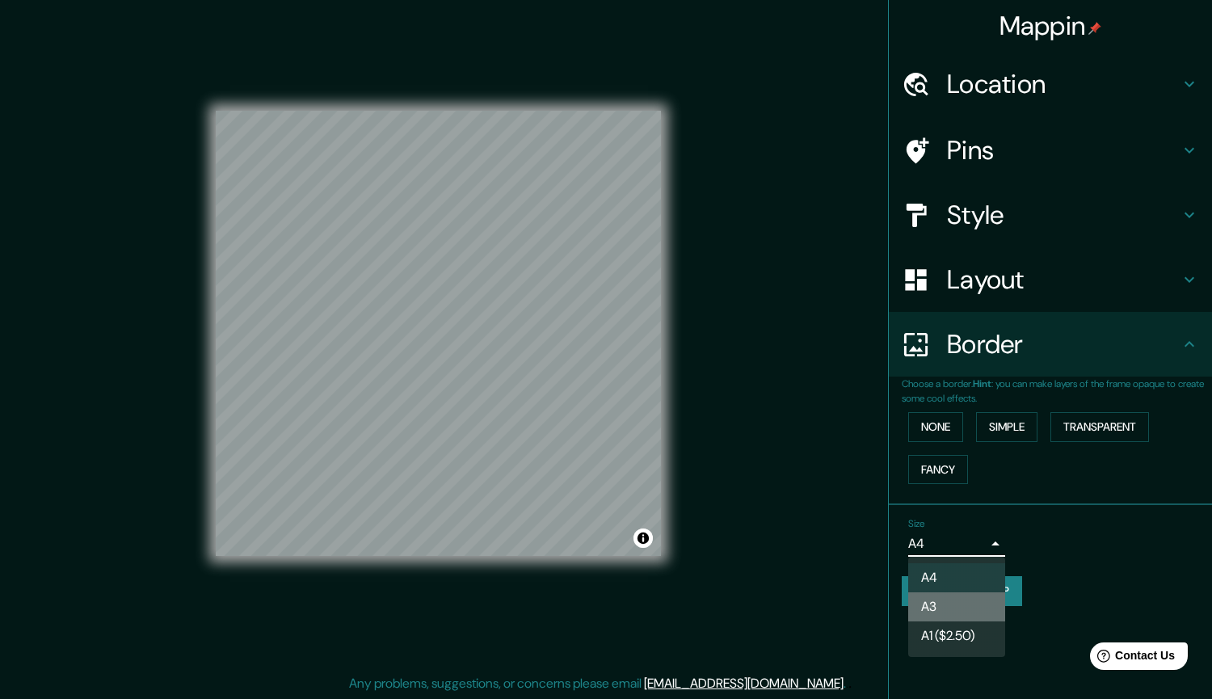
click at [934, 602] on li "A3" at bounding box center [956, 606] width 97 height 29
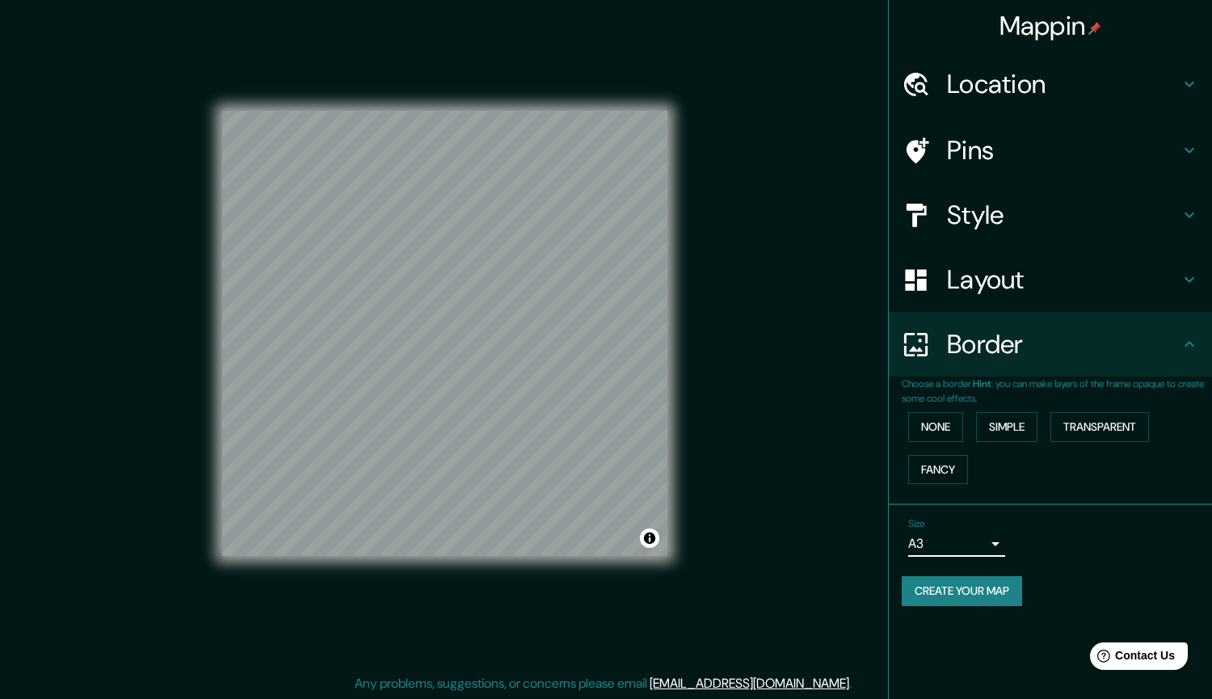
click at [958, 543] on body "Mappin Location [STREET_ADDRESS][PERSON_NAME] Pins Style Layout Border Choose a…" at bounding box center [606, 342] width 1212 height 699
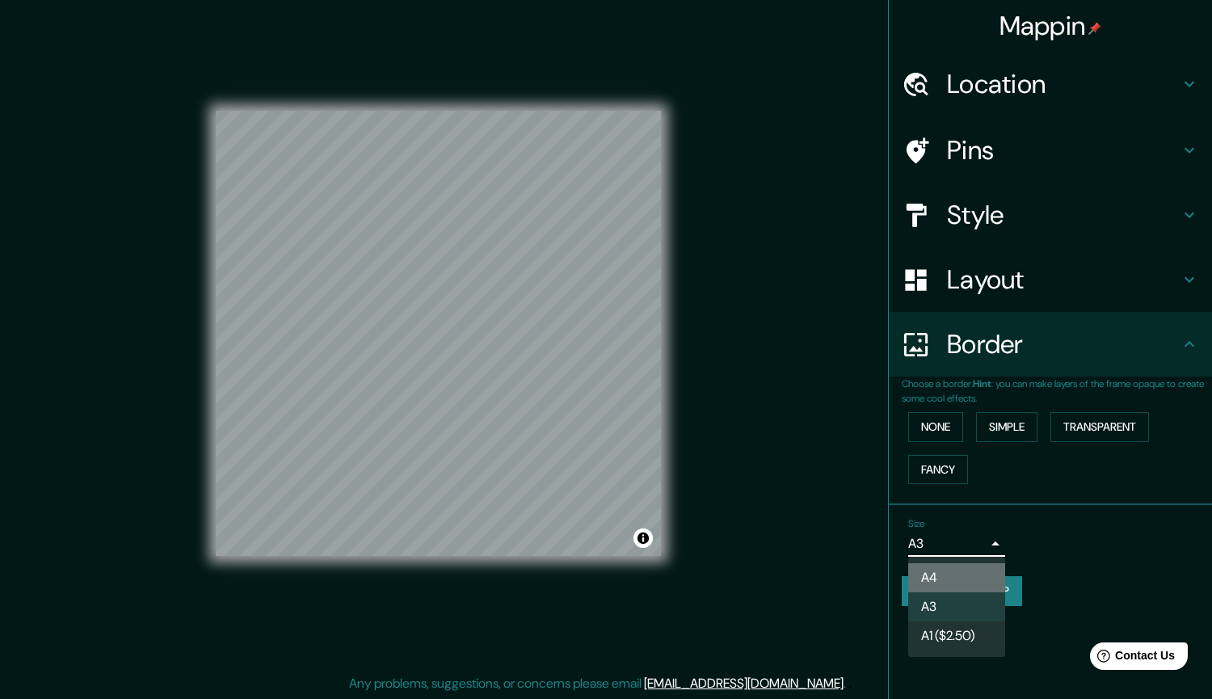
click at [954, 582] on li "A4" at bounding box center [956, 577] width 97 height 29
type input "single"
